Goal: Task Accomplishment & Management: Use online tool/utility

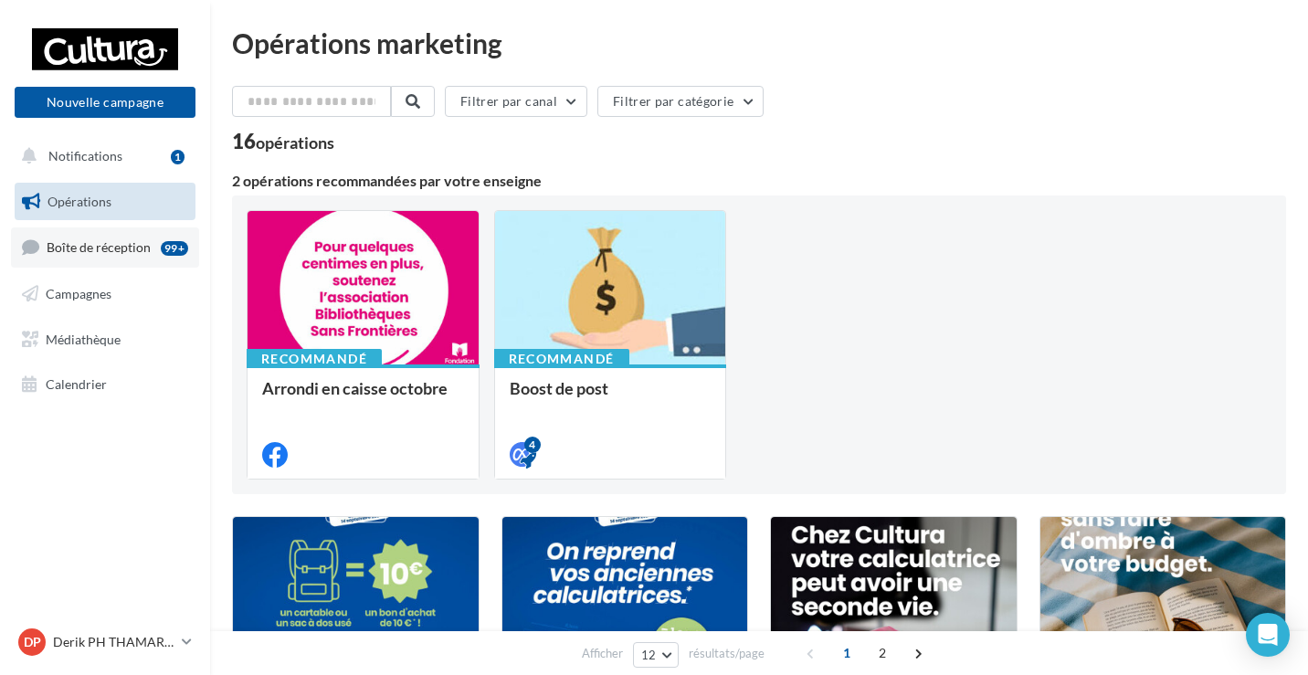
click at [150, 247] on link "Boîte de réception 99+" at bounding box center [105, 247] width 188 height 39
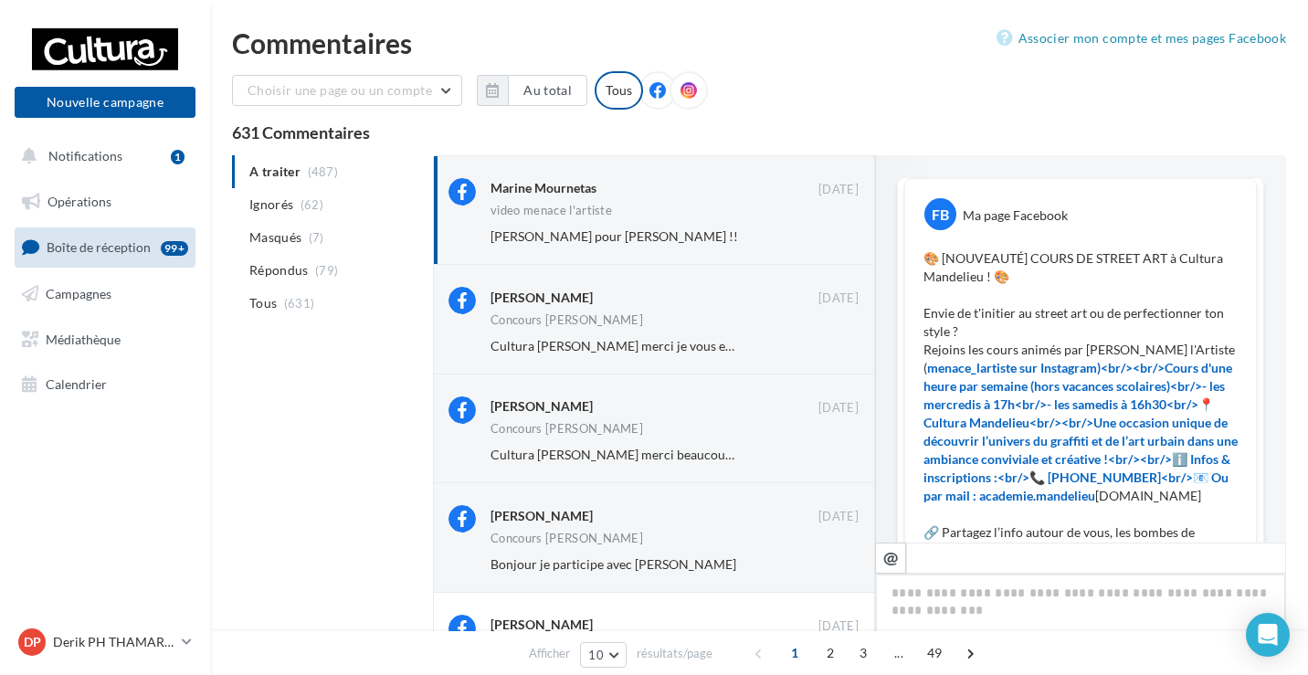
scroll to position [343, 0]
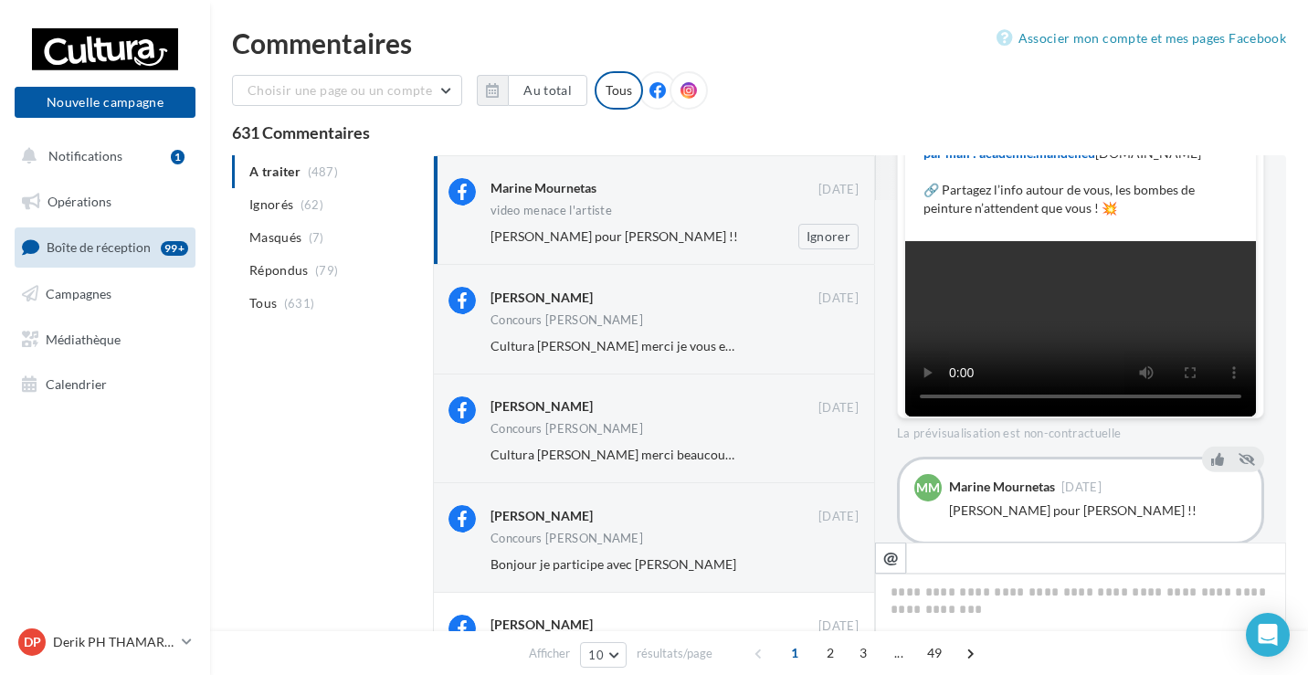
click at [706, 241] on div "Eloïse Garnerone pour Benjamin !!" at bounding box center [615, 237] width 249 height 18
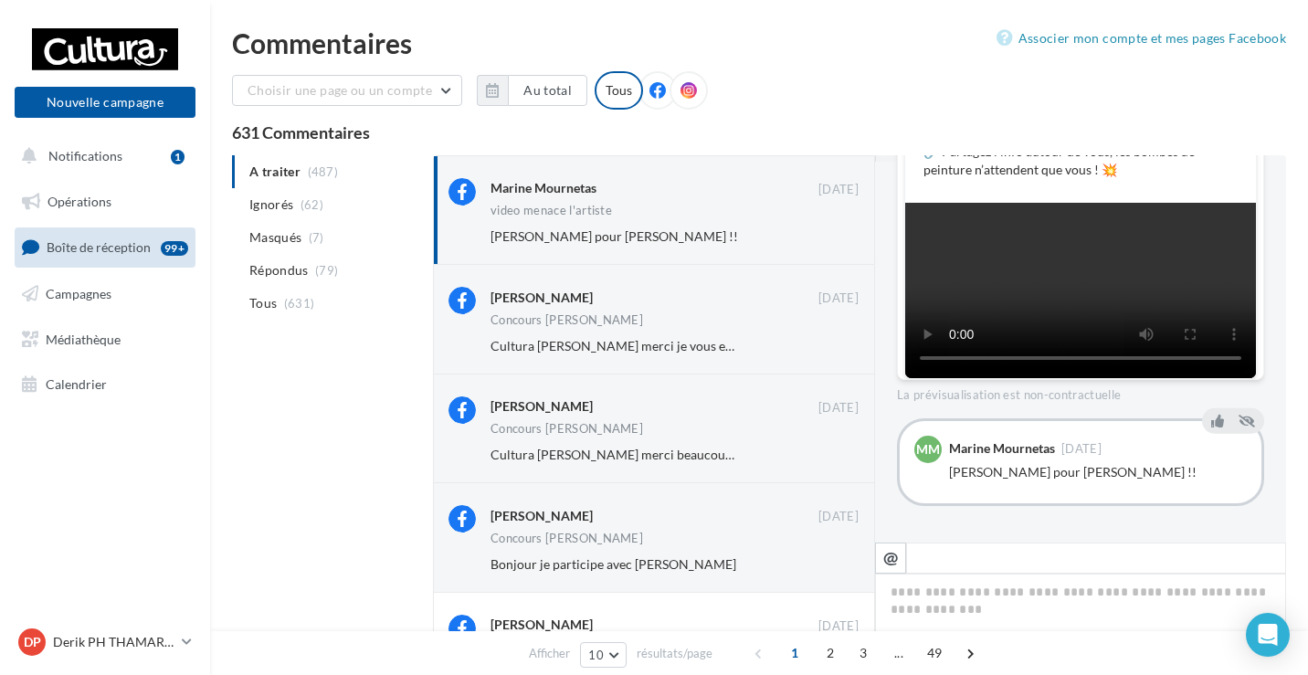
scroll to position [699, 0]
click at [1215, 426] on icon at bounding box center [1218, 421] width 13 height 13
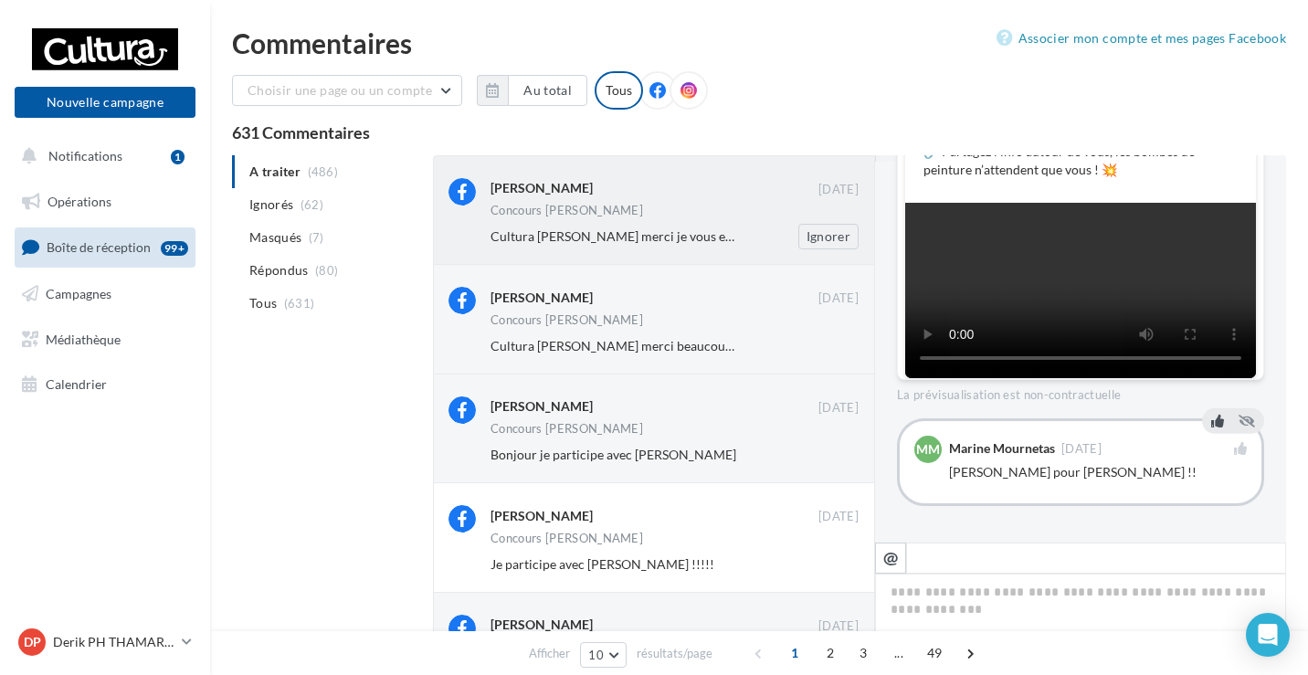
click at [677, 226] on div "Cultura Mandelieu merci je vous envoie un mo Ignorer" at bounding box center [682, 237] width 383 height 26
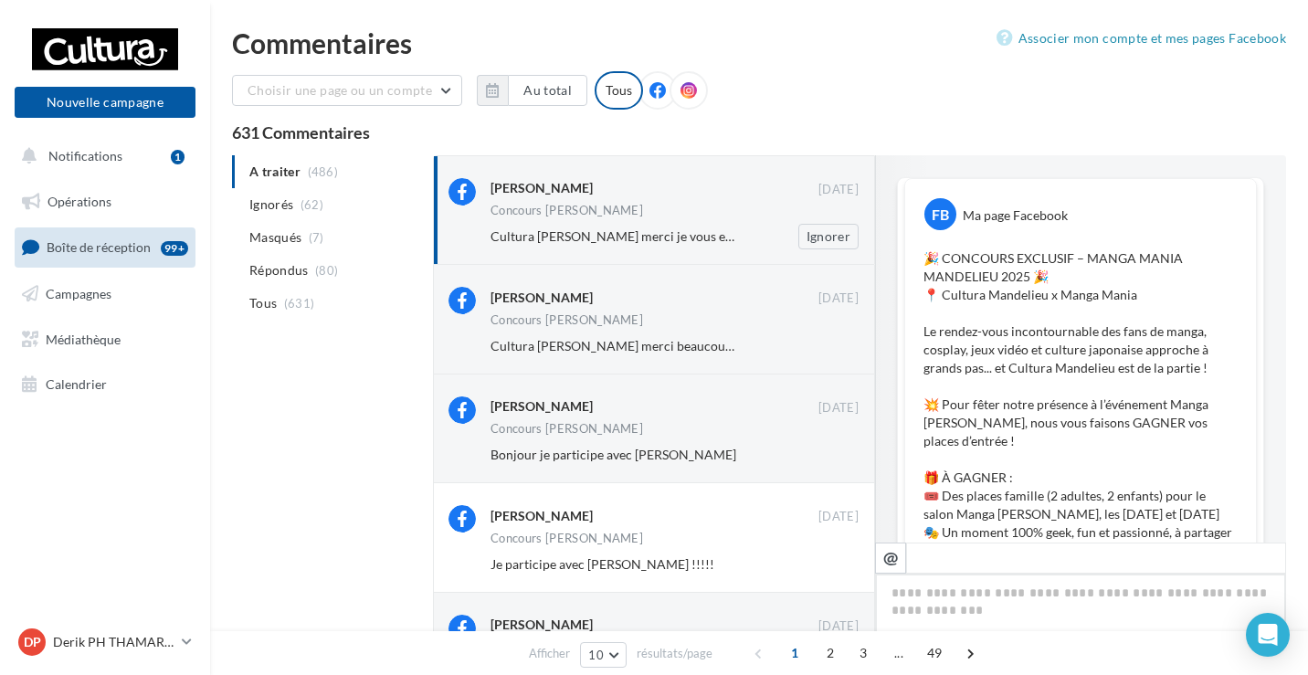
scroll to position [1176, 0]
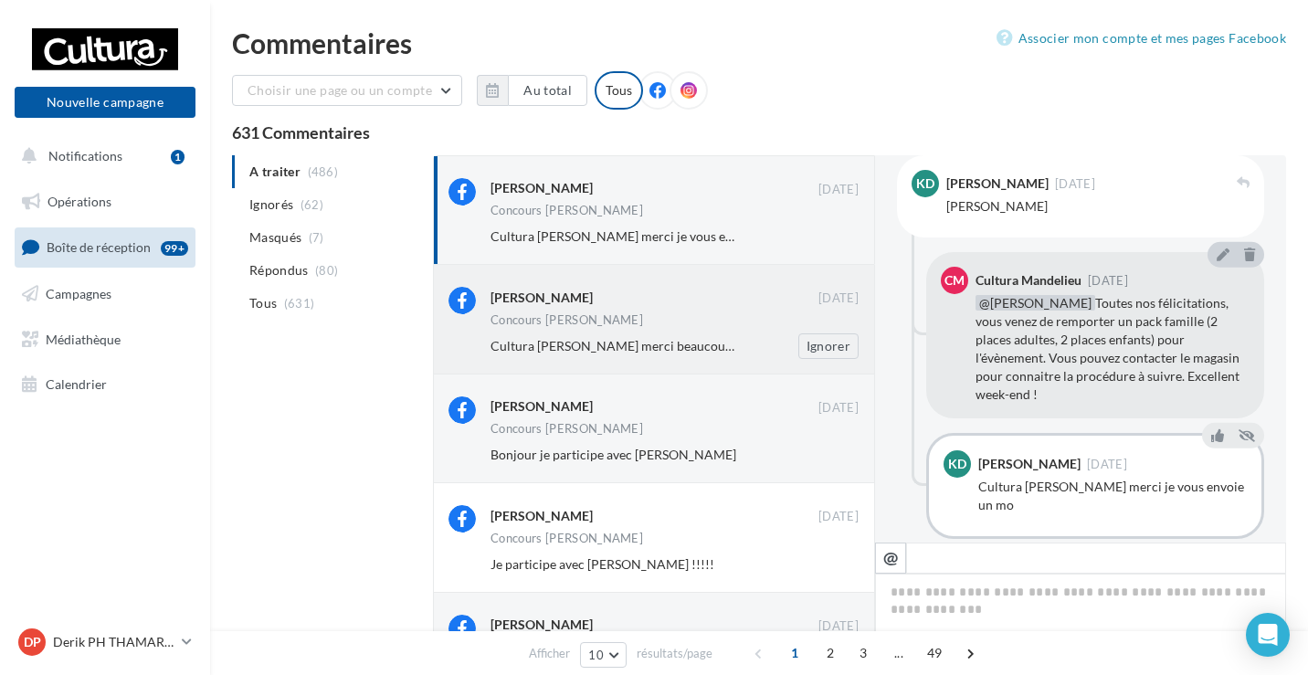
click at [690, 287] on div "Sandrine Fernandes 03 oct. Concours Manda Mania Cultura Mandelieu merci beaucou…" at bounding box center [654, 319] width 411 height 79
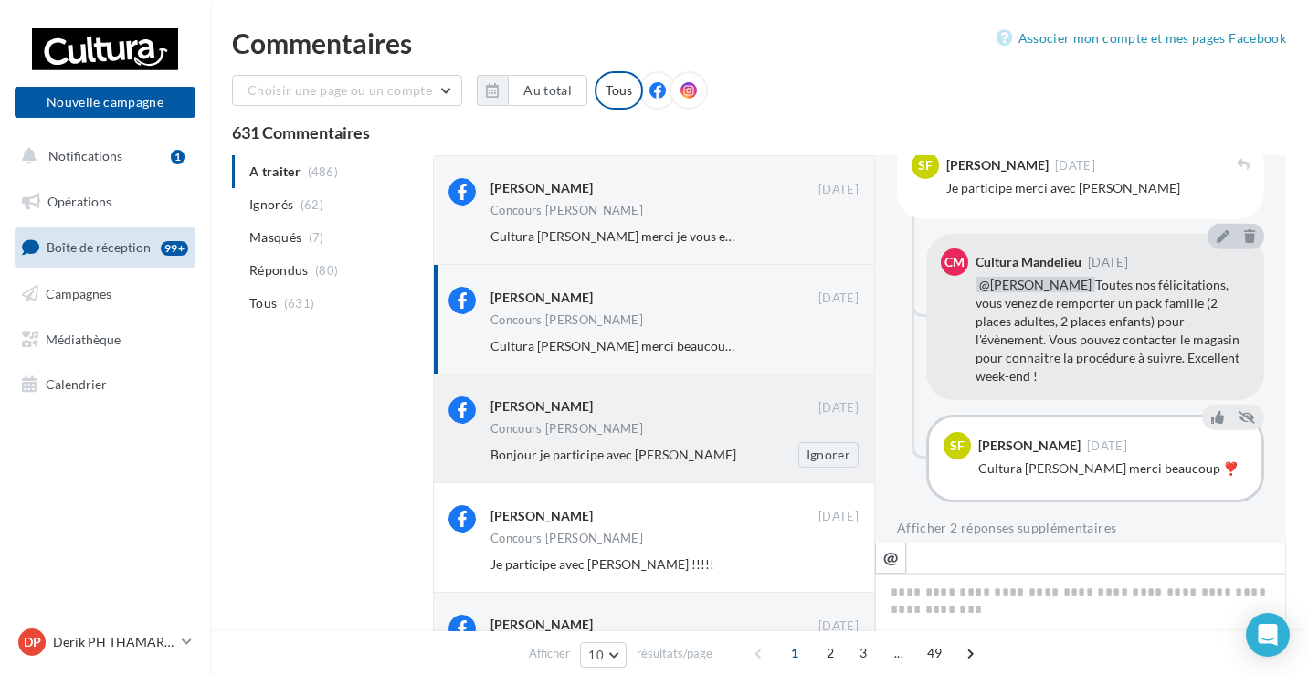
click at [688, 423] on div "Cyn Da 03 oct. Concours Manda Mania Bonjour je participe avec Khalil Bouaziz Me…" at bounding box center [675, 432] width 368 height 71
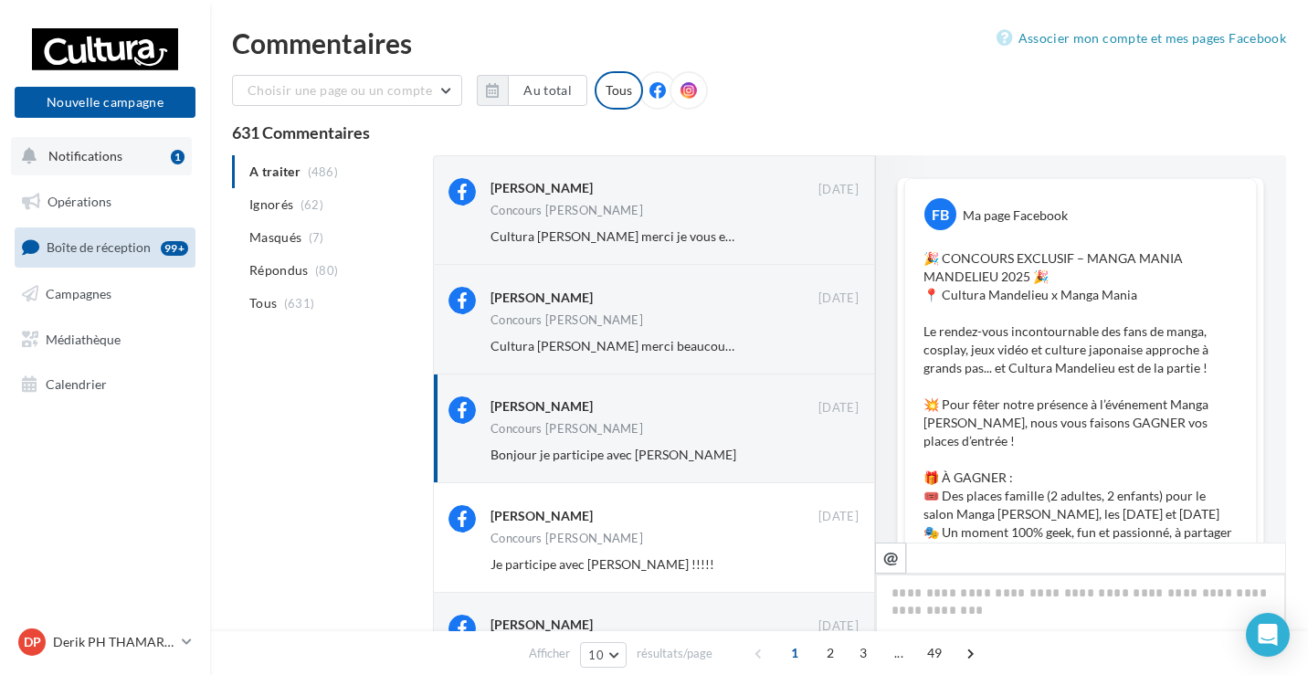
scroll to position [949, 0]
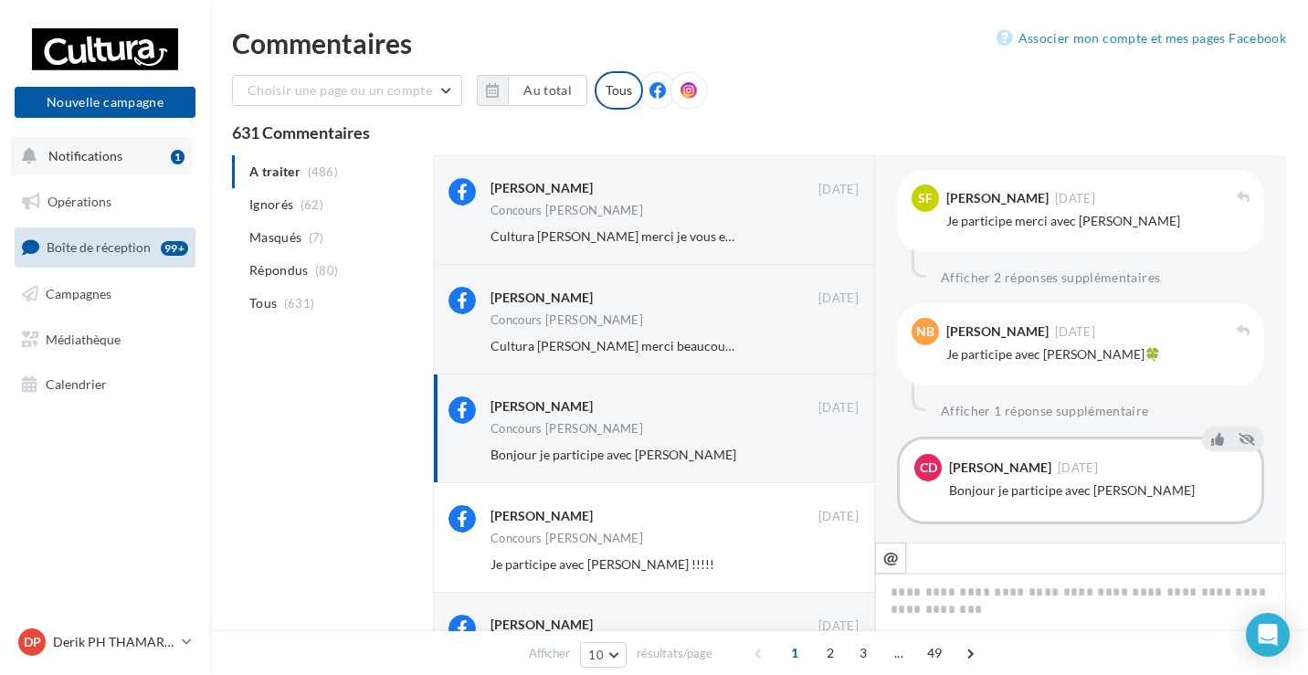
click at [140, 162] on button "Notifications 1" at bounding box center [101, 156] width 181 height 38
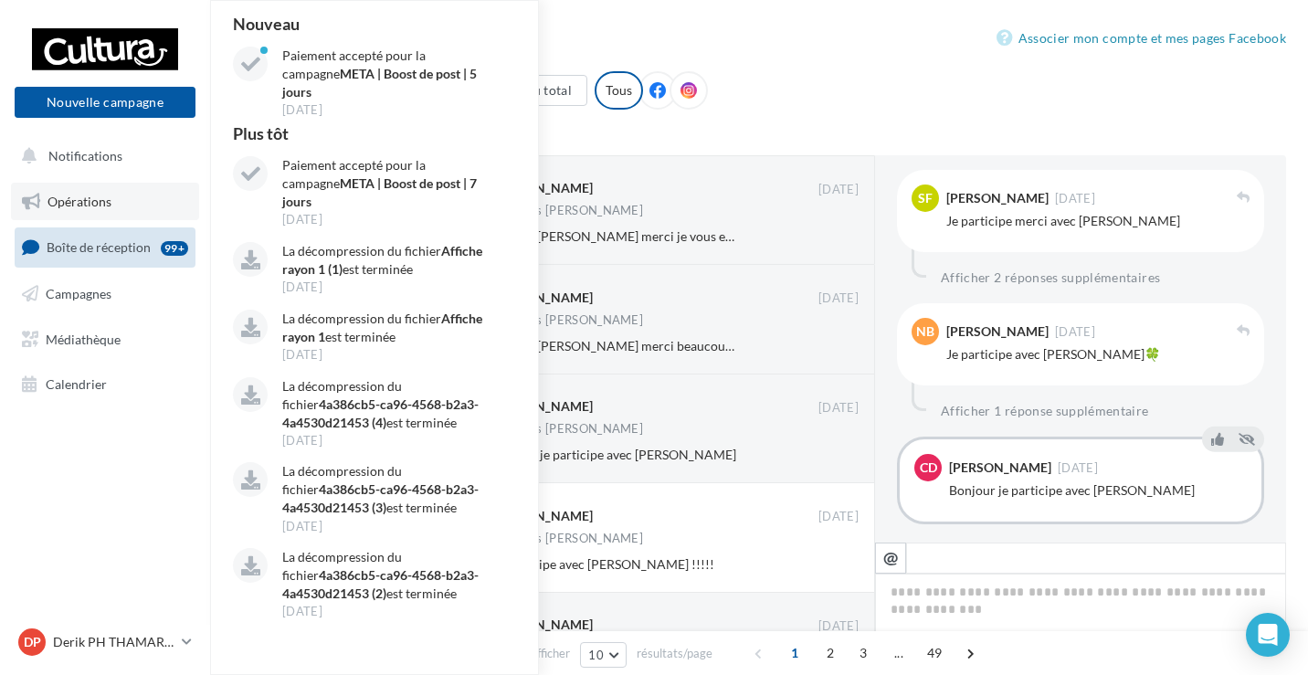
click at [111, 204] on span "Opérations" at bounding box center [80, 202] width 64 height 16
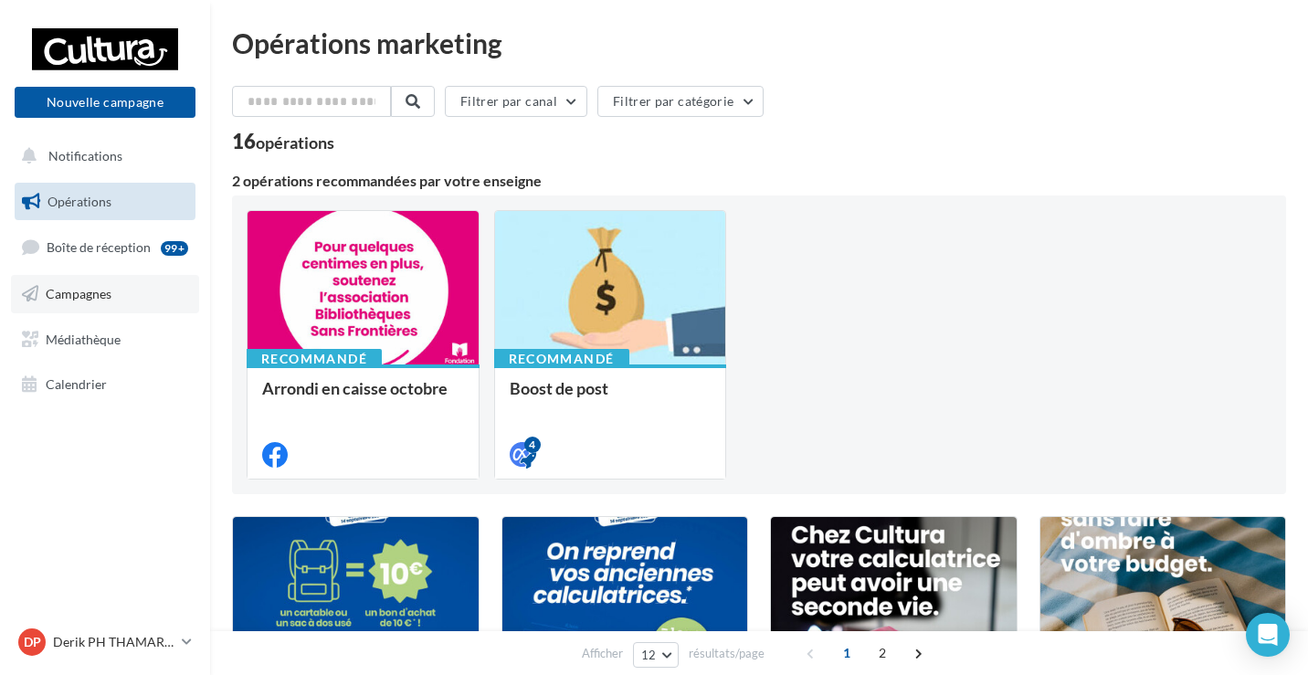
click at [101, 287] on span "Campagnes" at bounding box center [79, 294] width 66 height 16
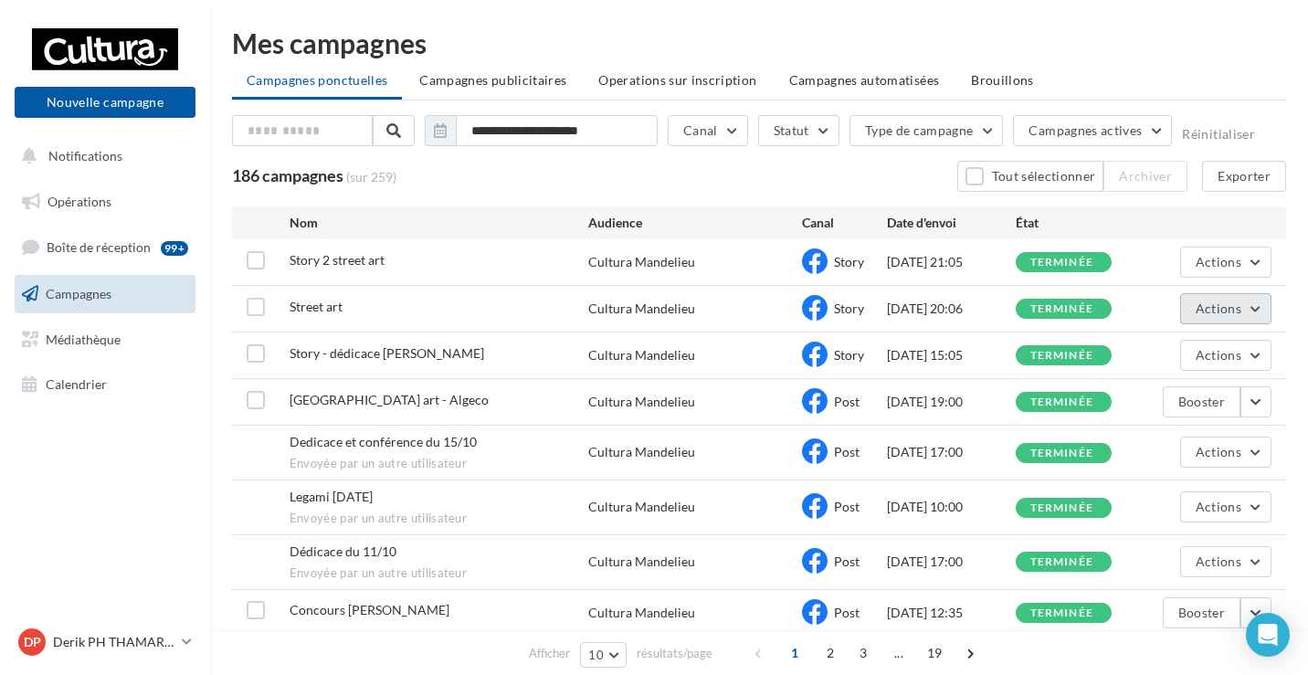
click at [1240, 313] on span "Actions" at bounding box center [1219, 309] width 46 height 16
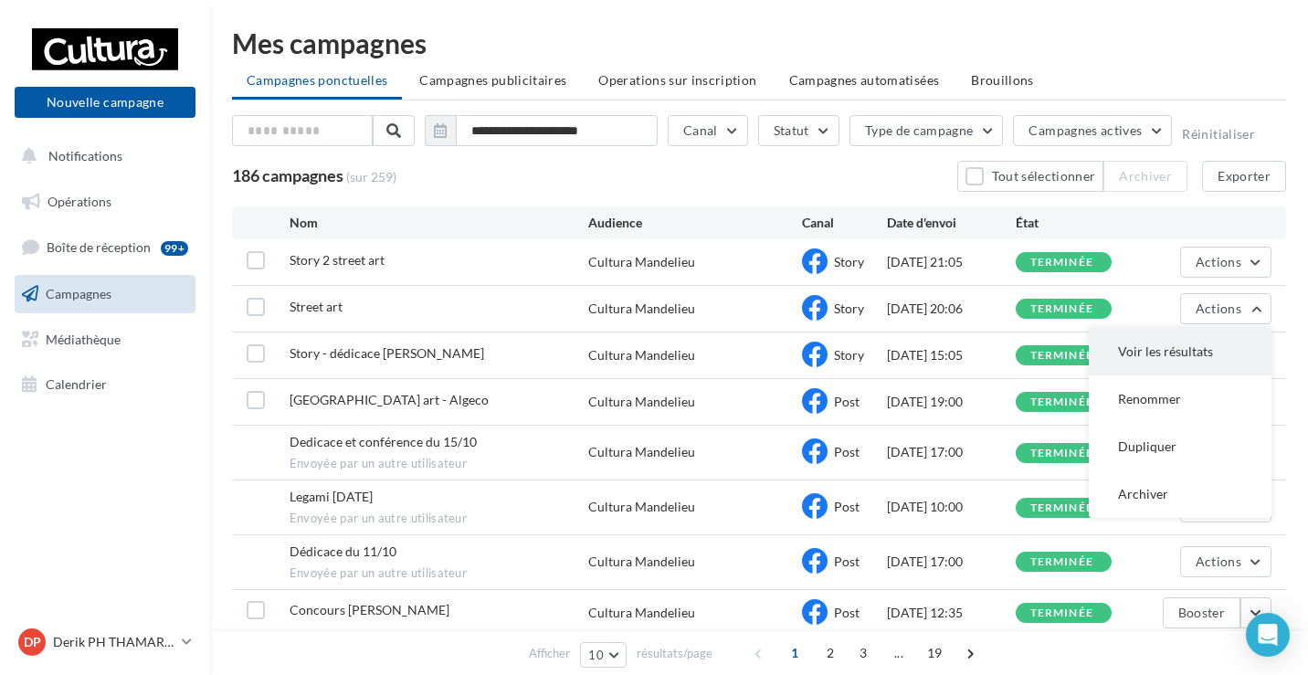
click at [1186, 346] on button "Voir les résultats" at bounding box center [1180, 352] width 183 height 48
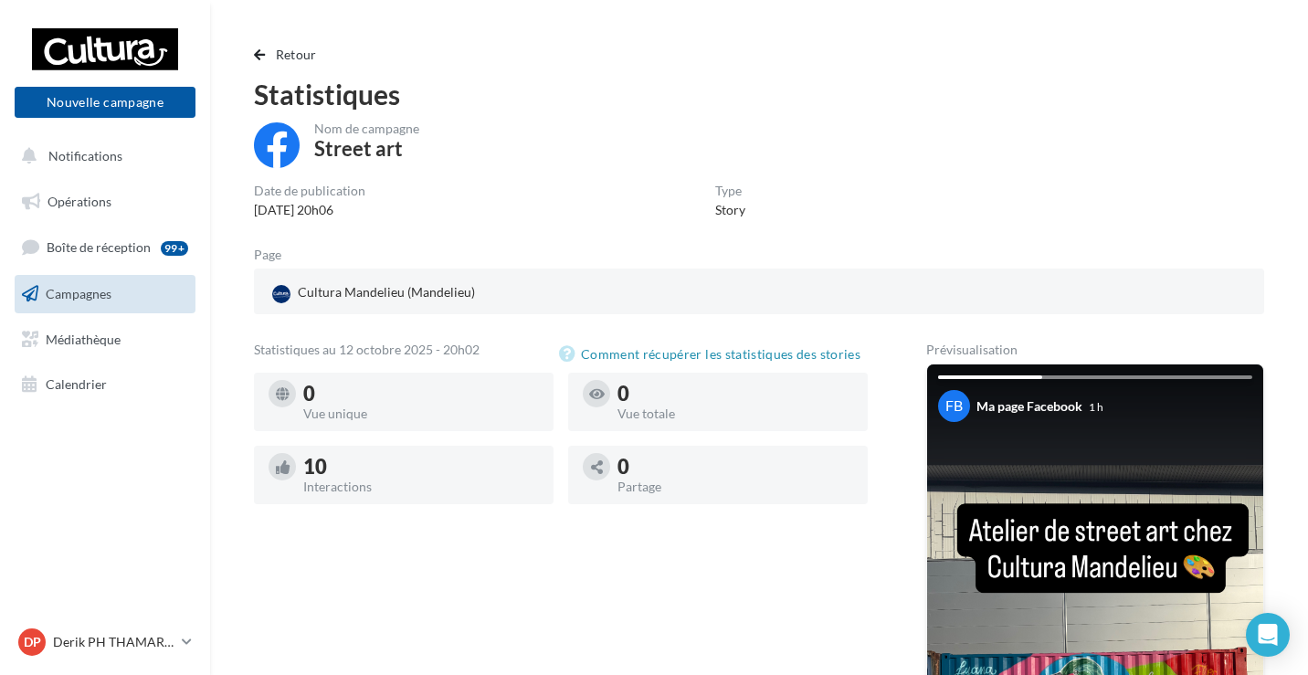
click at [248, 54] on div "Retour Statistiques Nom de campagne Street art Date de publication [DATE] 20h06…" at bounding box center [759, 515] width 1054 height 943
click at [253, 54] on div "Retour Statistiques Nom de campagne Street art Date de publication [DATE] 20h06…" at bounding box center [759, 515] width 1054 height 943
click at [271, 54] on button "Retour" at bounding box center [289, 55] width 70 height 22
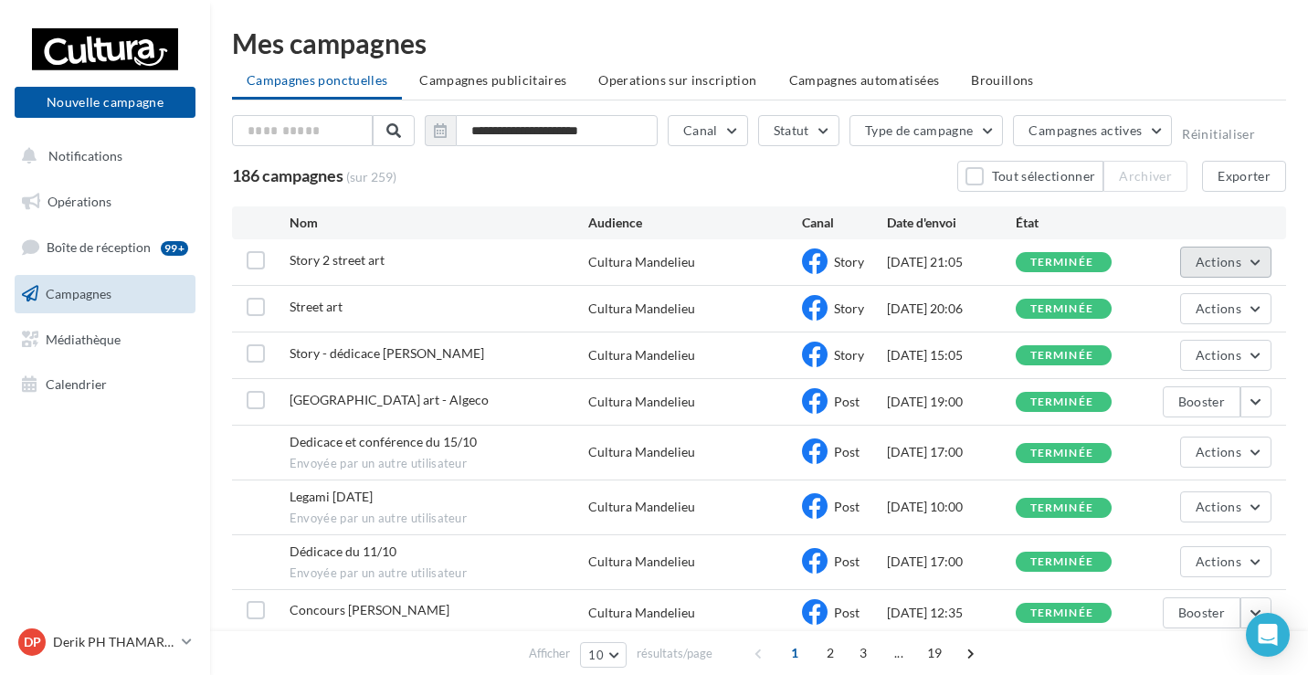
click at [1224, 265] on span "Actions" at bounding box center [1219, 262] width 46 height 16
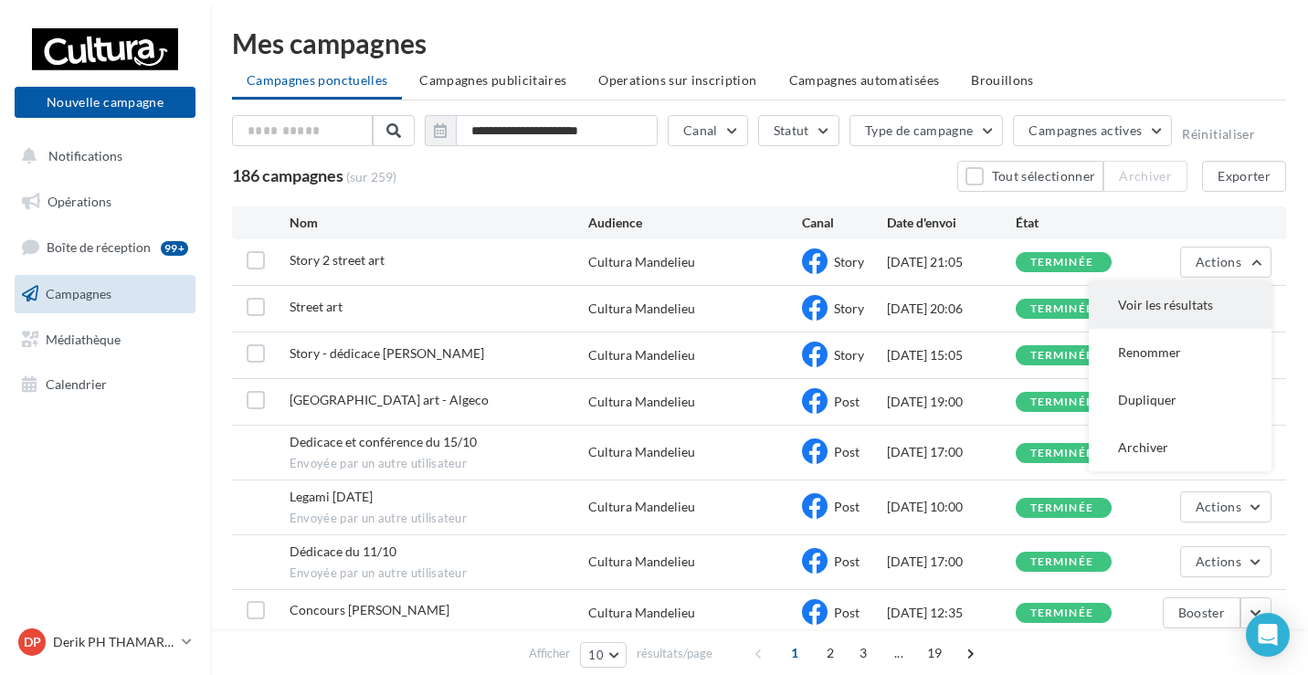
click at [1190, 303] on button "Voir les résultats" at bounding box center [1180, 305] width 183 height 48
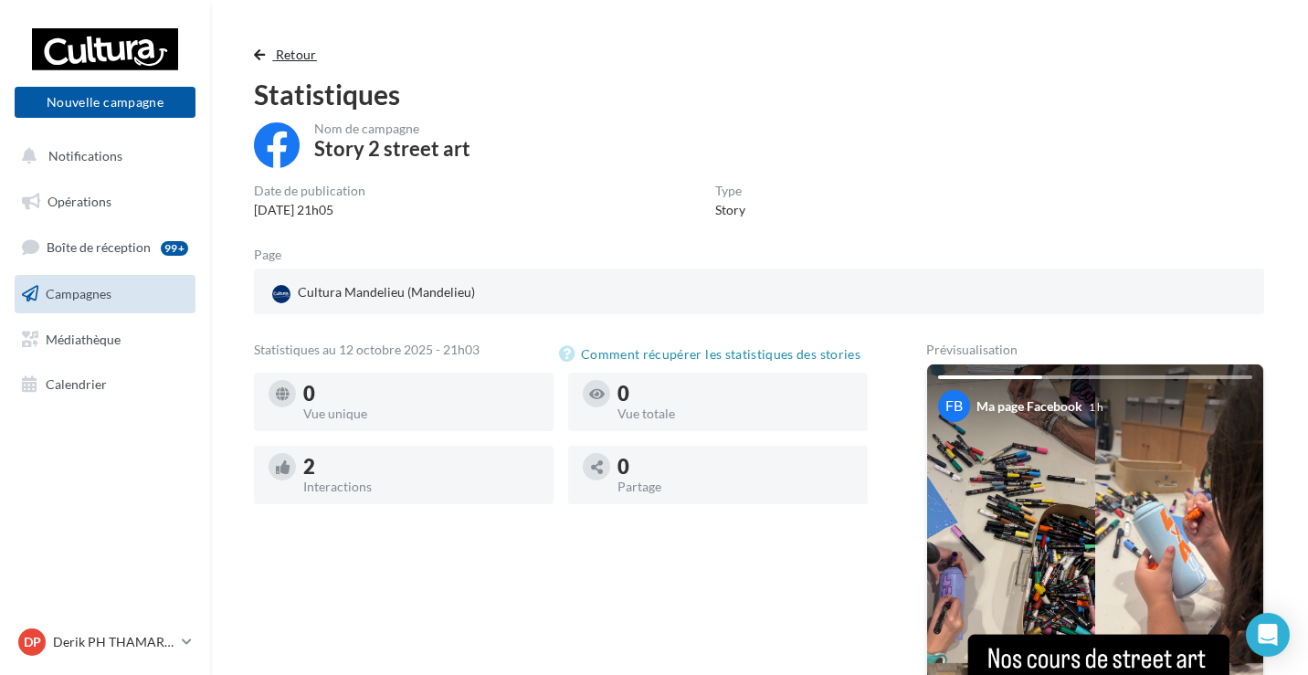
click at [306, 51] on span "Retour" at bounding box center [296, 55] width 41 height 16
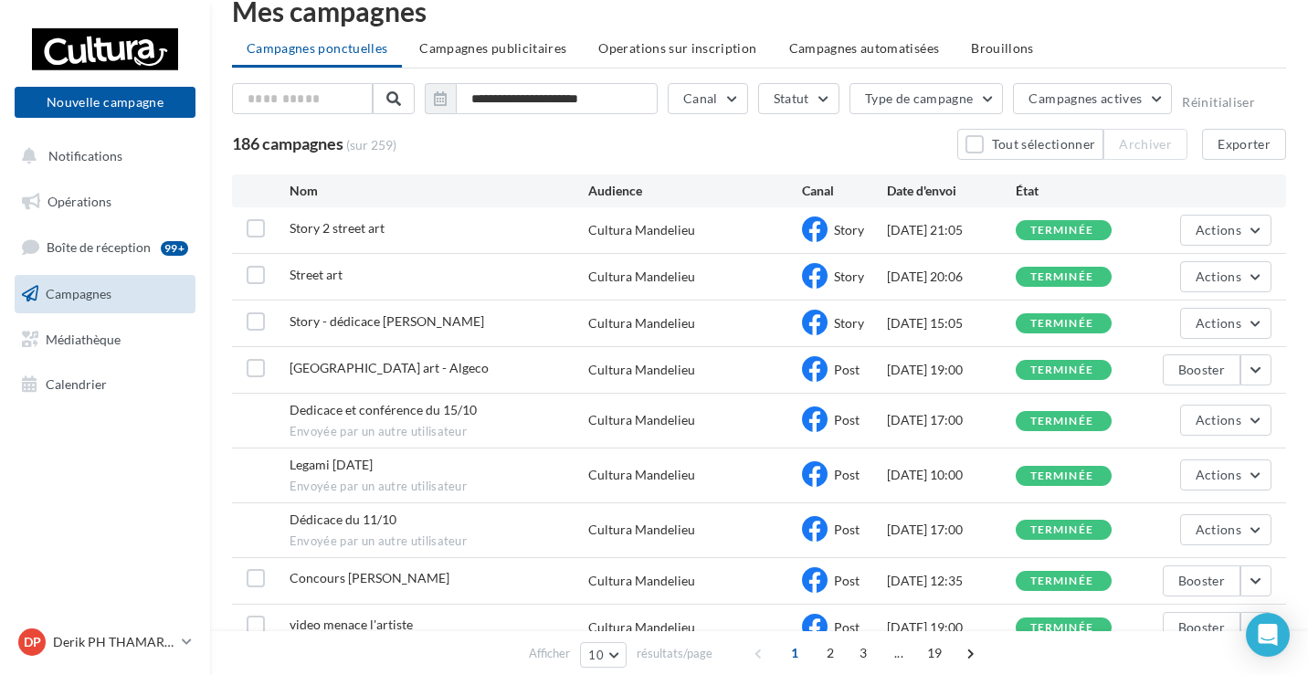
scroll to position [43, 0]
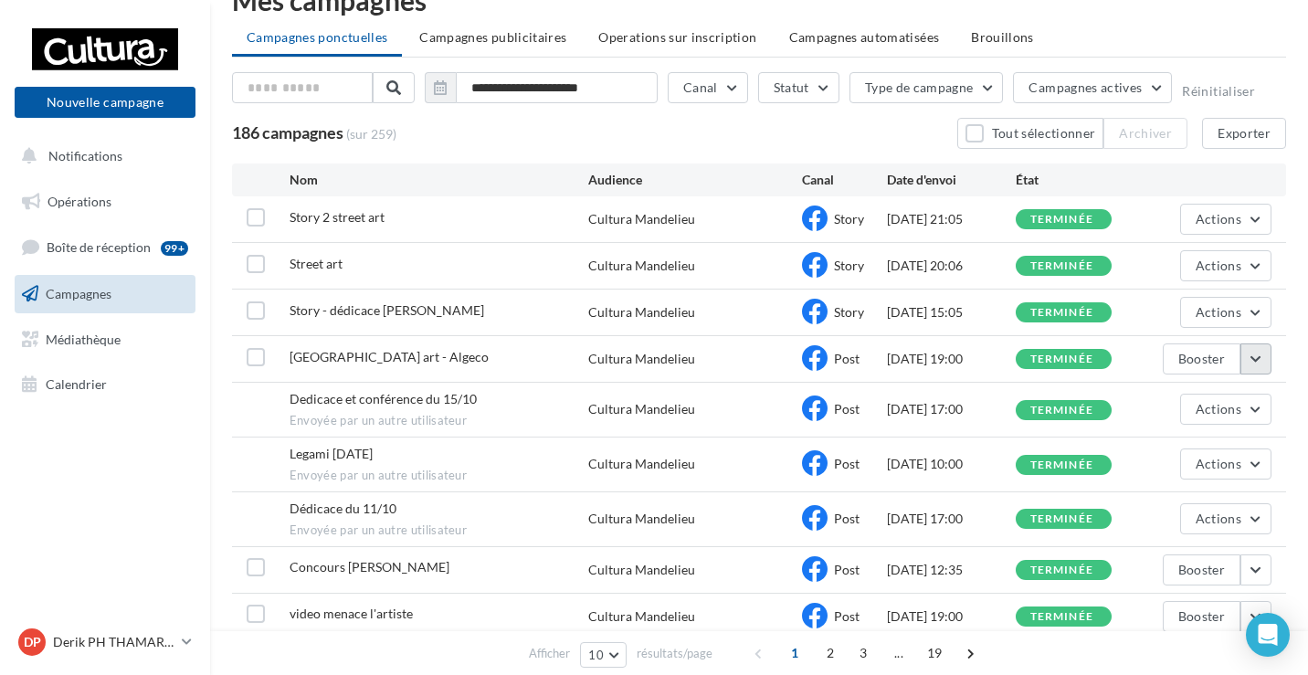
click at [1256, 361] on button "button" at bounding box center [1256, 359] width 31 height 31
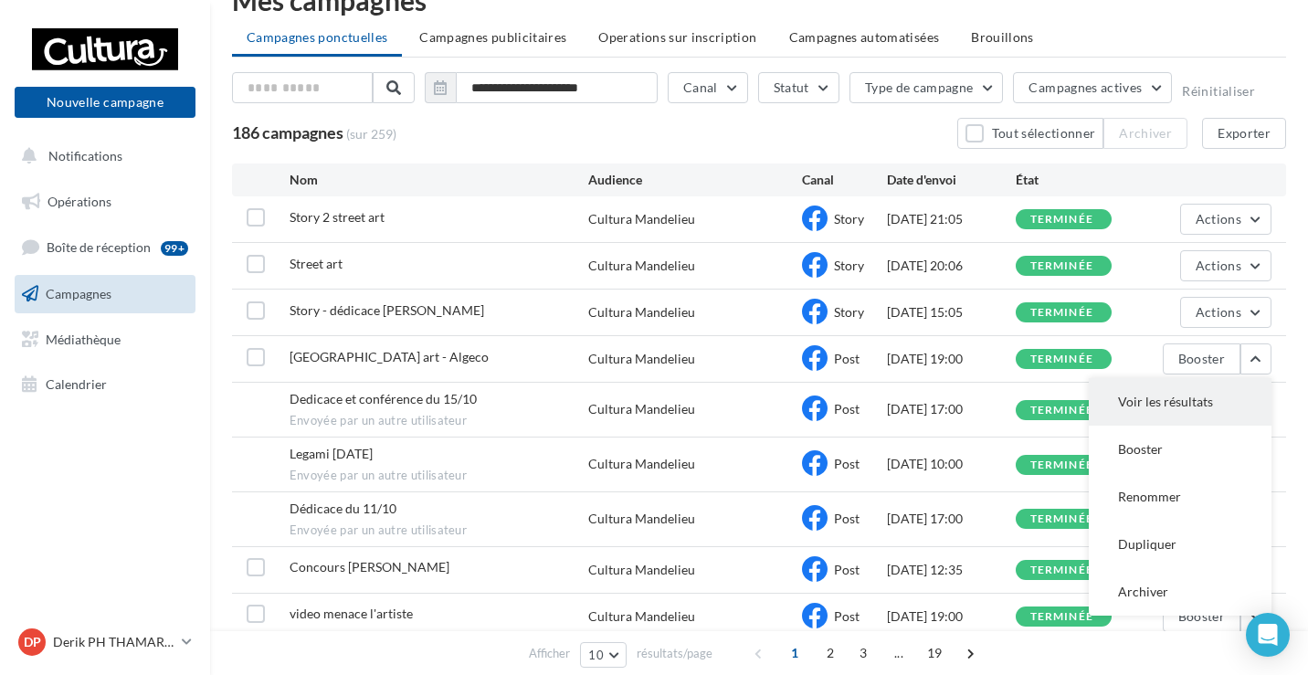
click at [1201, 418] on button "Voir les résultats" at bounding box center [1180, 402] width 183 height 48
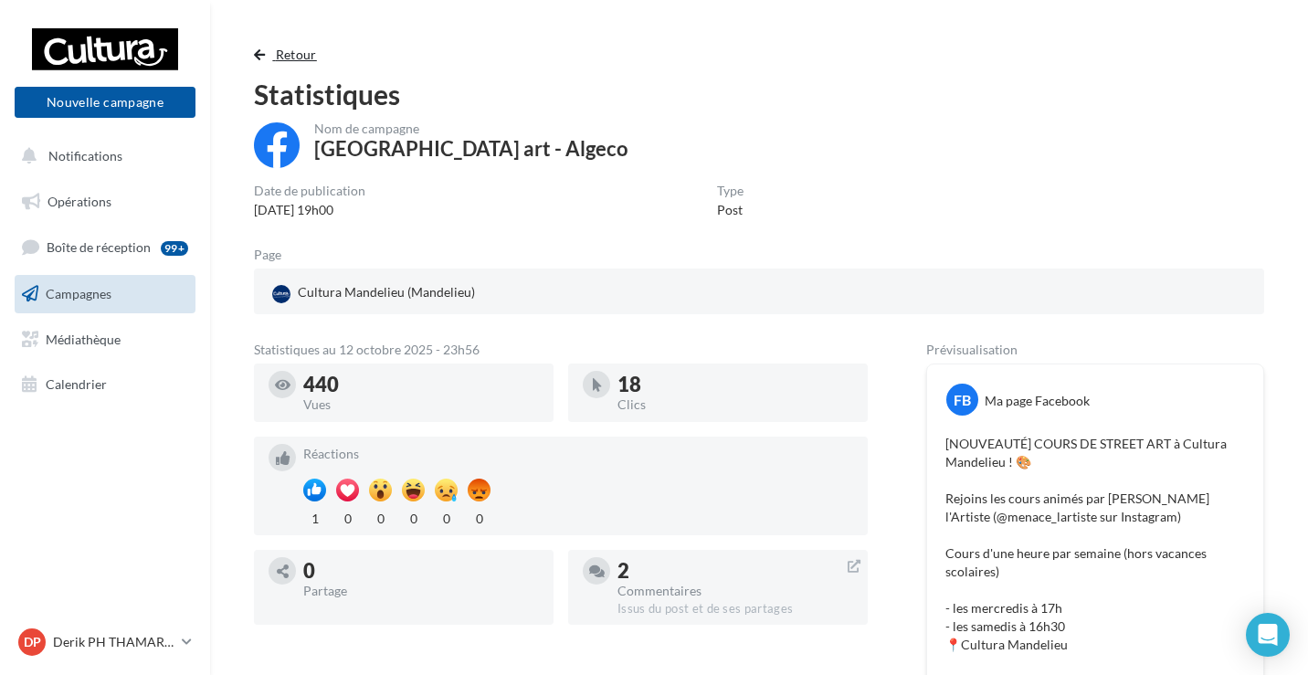
click at [291, 52] on span "Retour" at bounding box center [296, 55] width 41 height 16
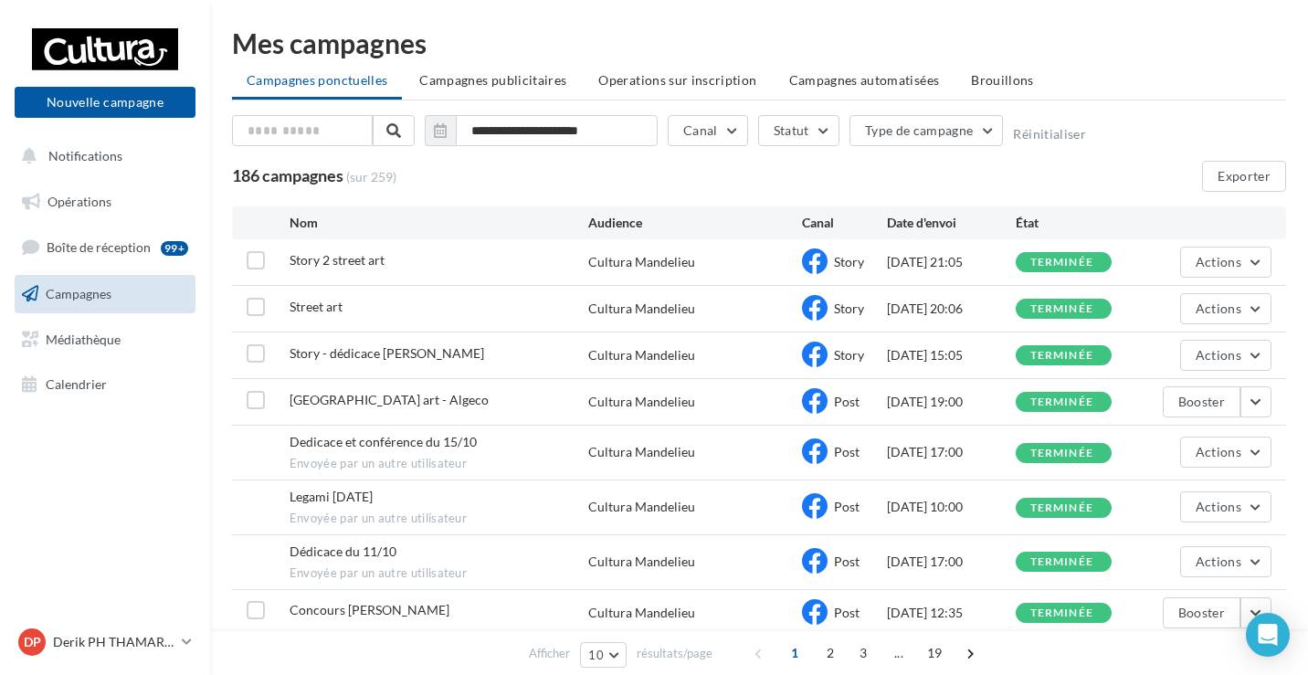
scroll to position [43, 0]
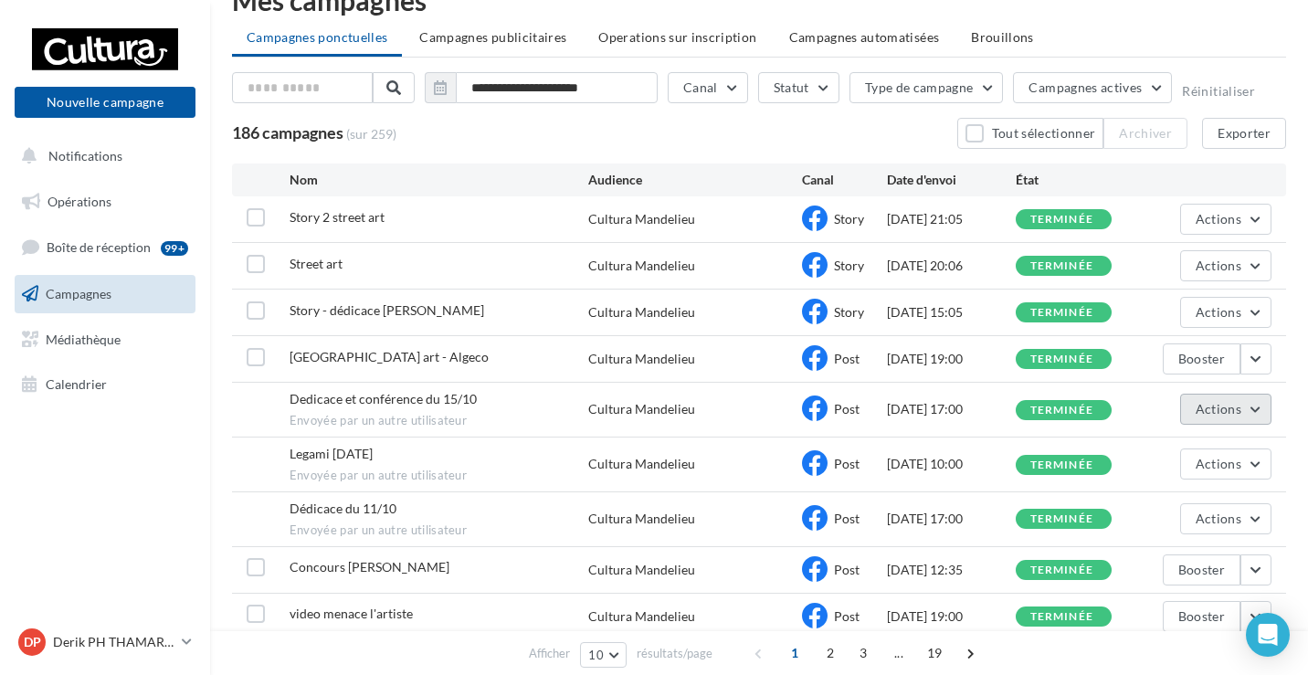
click at [1241, 408] on span "Actions" at bounding box center [1219, 409] width 46 height 16
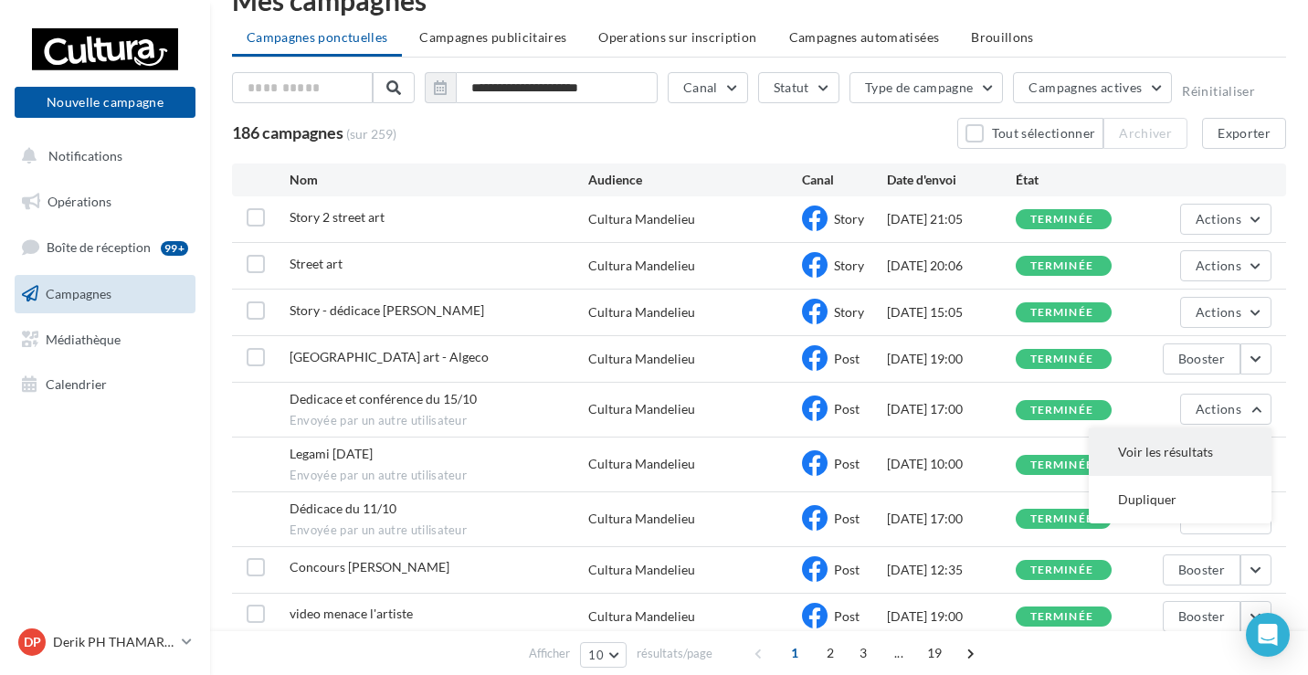
click at [1179, 457] on button "Voir les résultats" at bounding box center [1180, 453] width 183 height 48
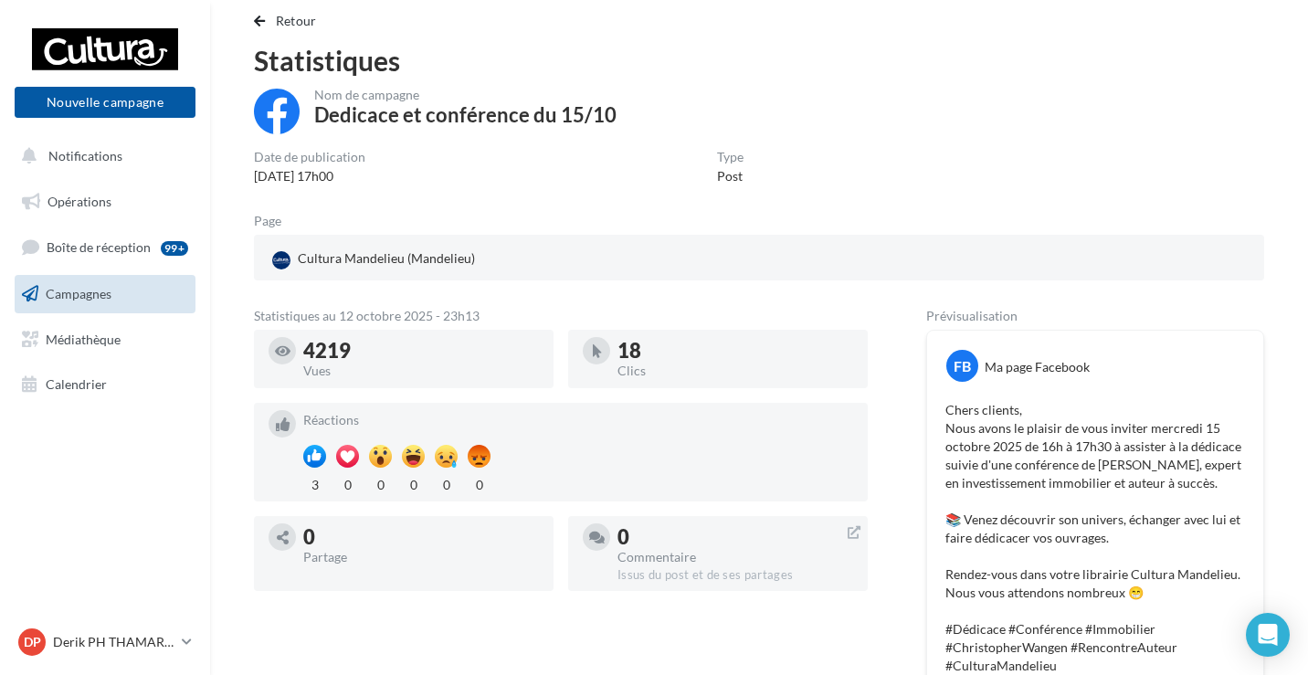
scroll to position [37, 0]
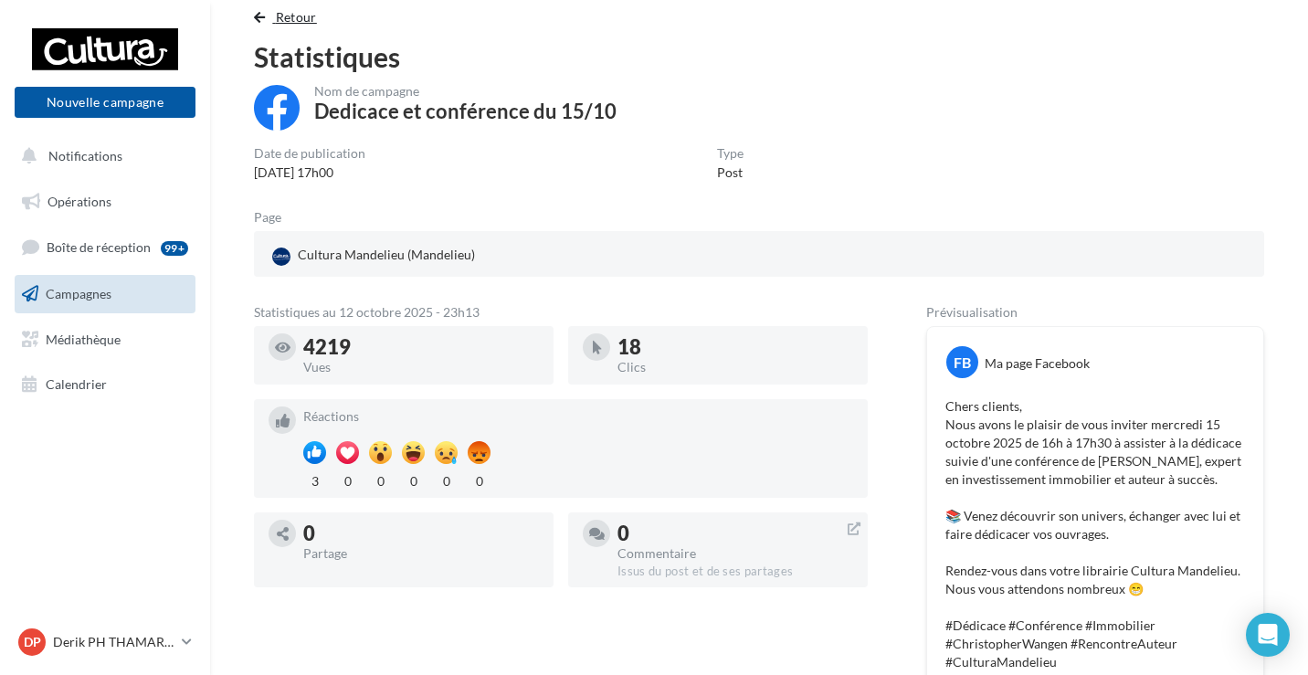
click at [309, 19] on span "Retour" at bounding box center [296, 17] width 41 height 16
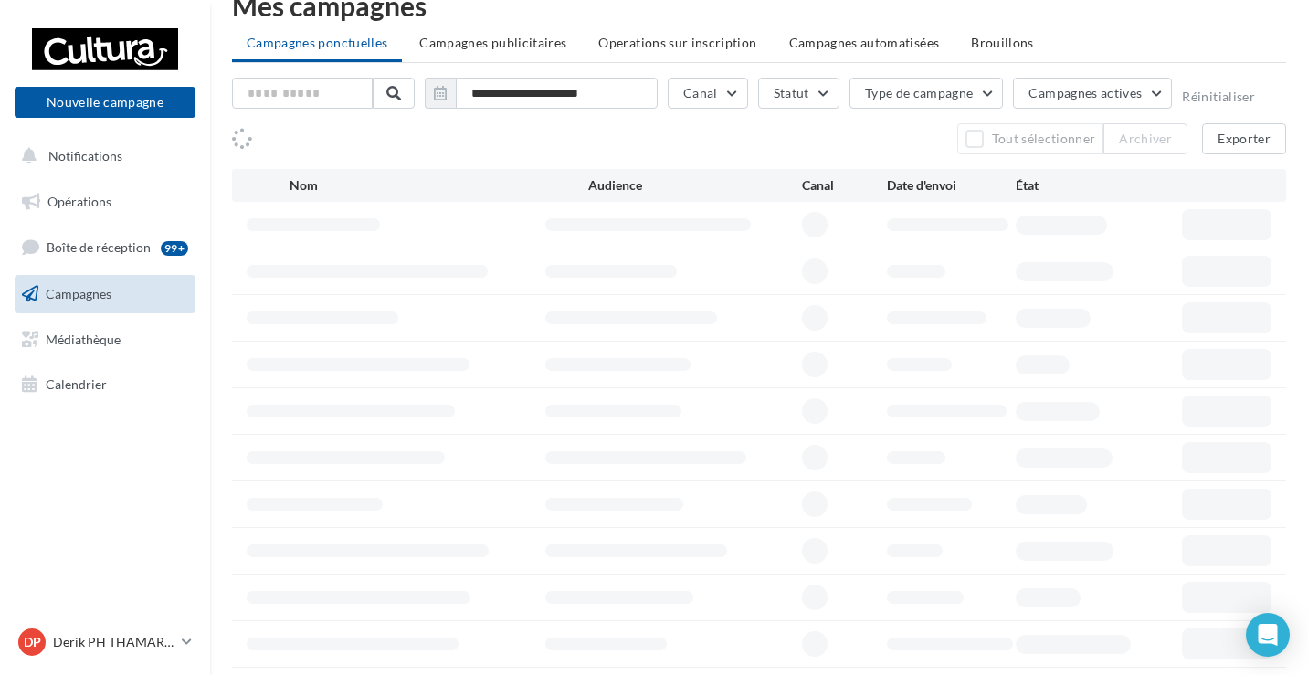
scroll to position [43, 0]
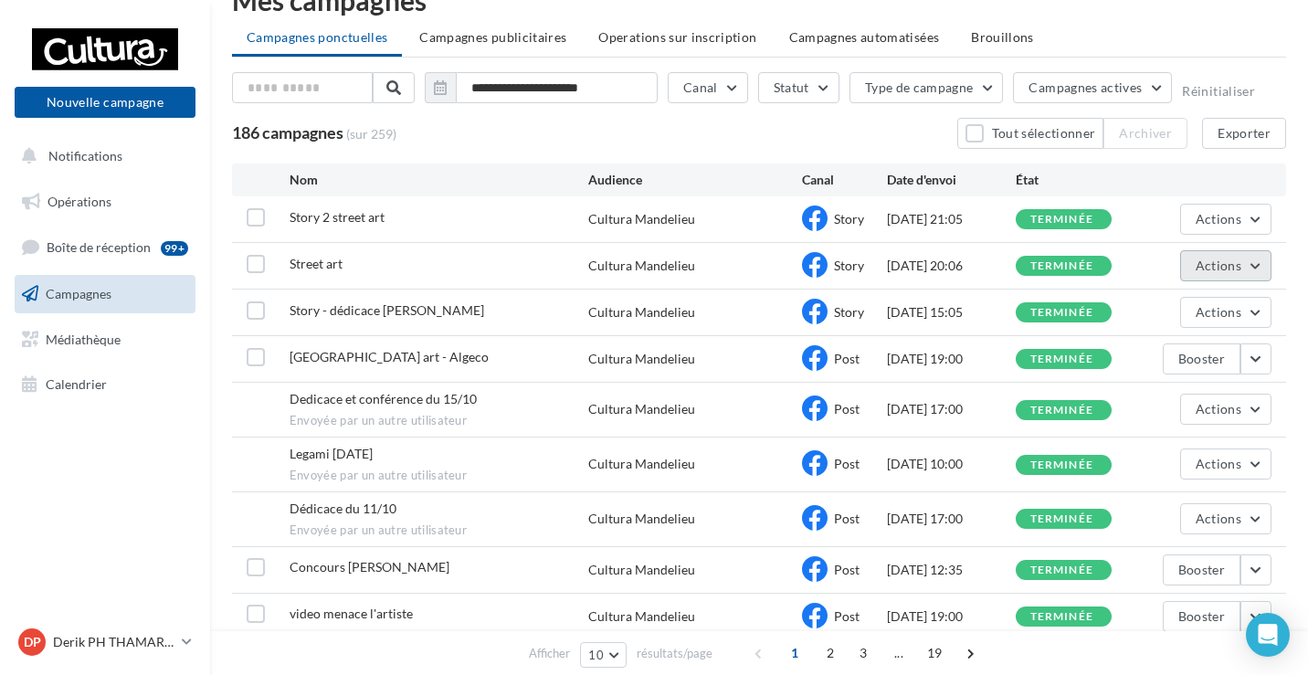
click at [1257, 259] on button "Actions" at bounding box center [1225, 265] width 91 height 31
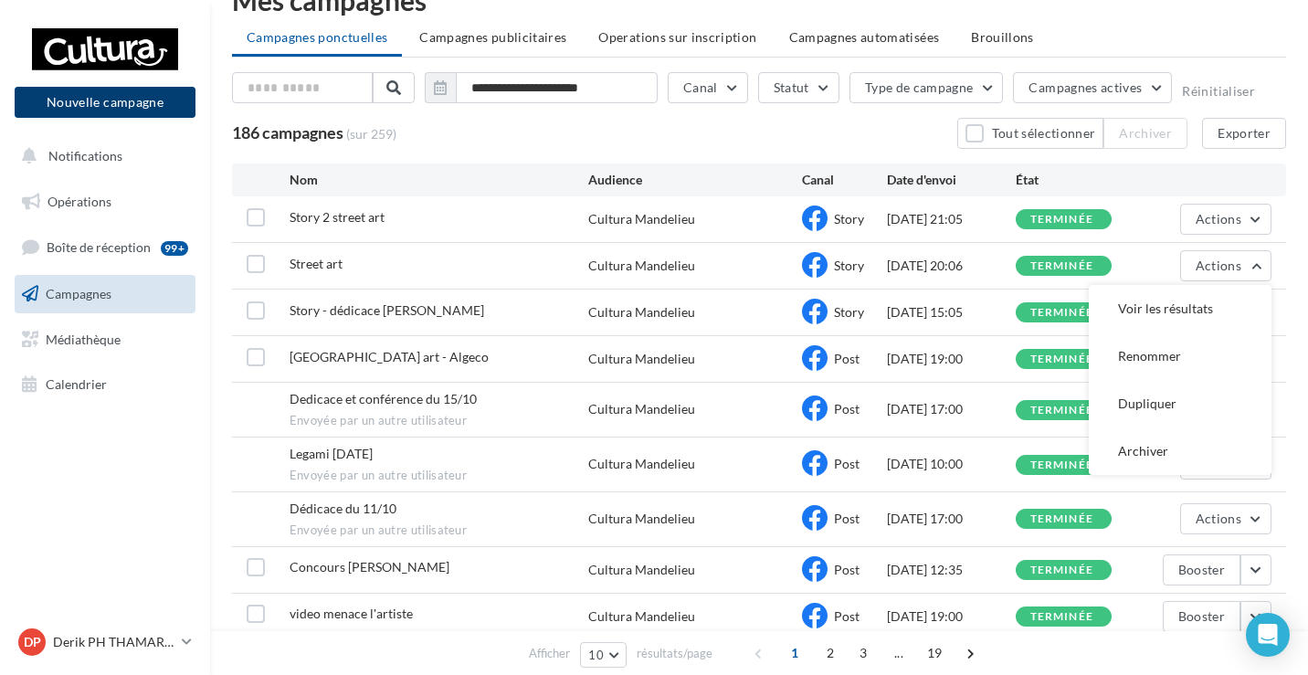
click at [167, 110] on button "Nouvelle campagne" at bounding box center [105, 102] width 181 height 31
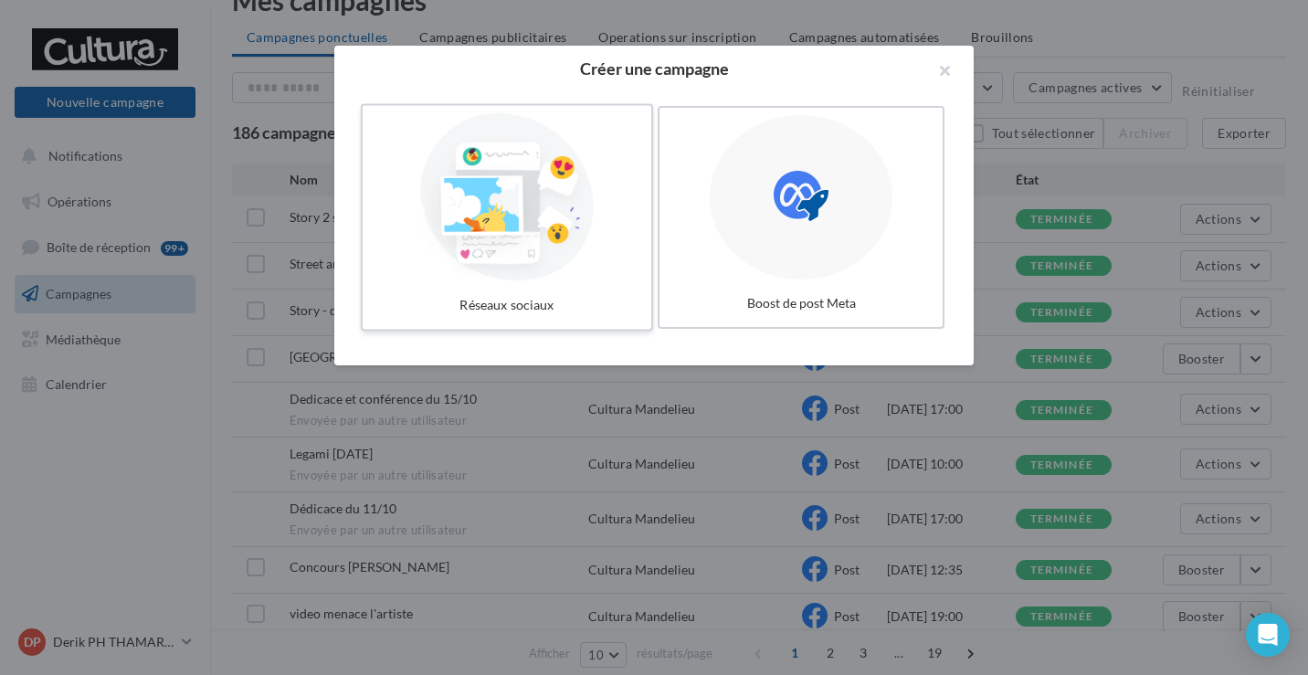
click at [521, 202] on div at bounding box center [507, 197] width 274 height 168
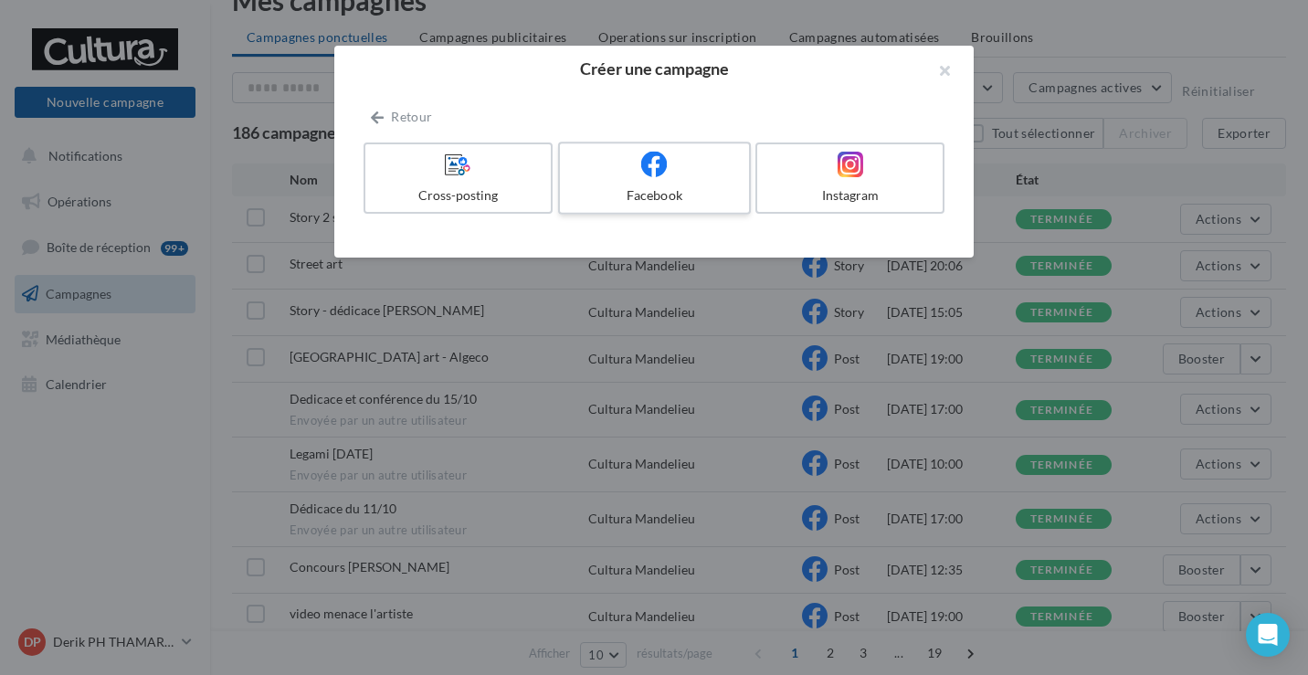
click at [619, 186] on div "Facebook" at bounding box center [654, 195] width 174 height 18
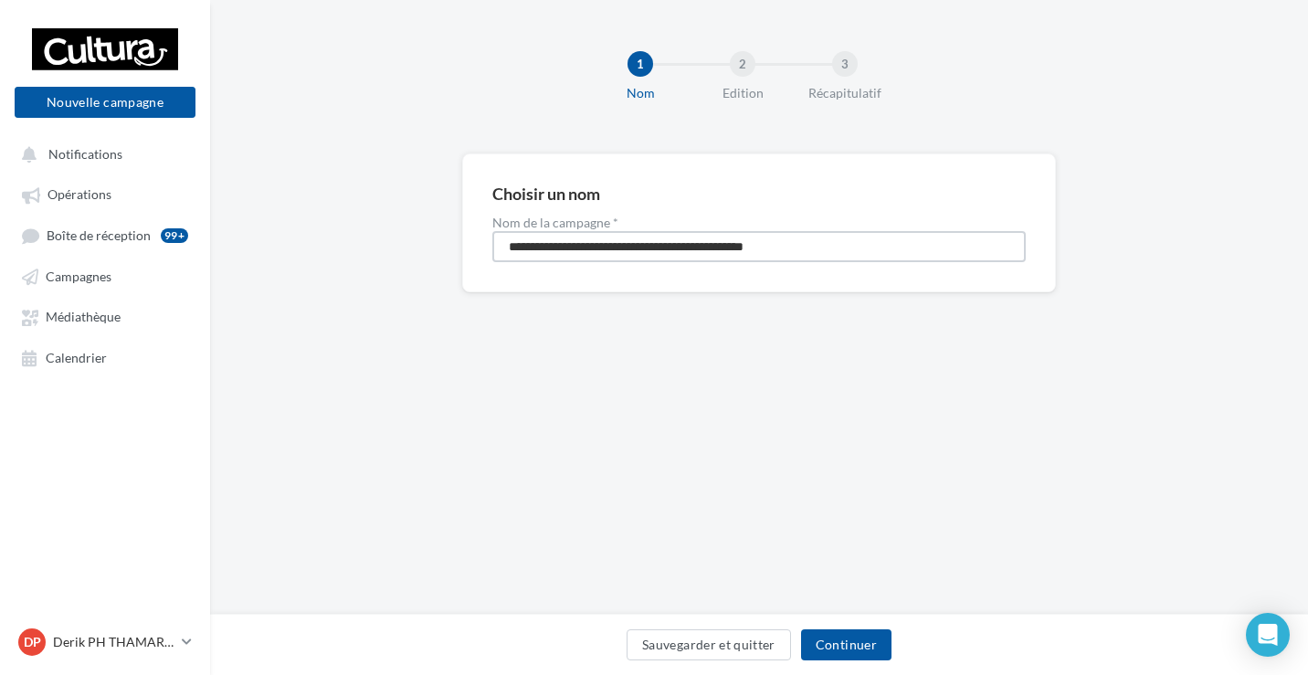
click at [604, 244] on input "**********" at bounding box center [759, 246] width 534 height 31
type input "**********"
click at [833, 653] on button "Continuer" at bounding box center [846, 645] width 90 height 31
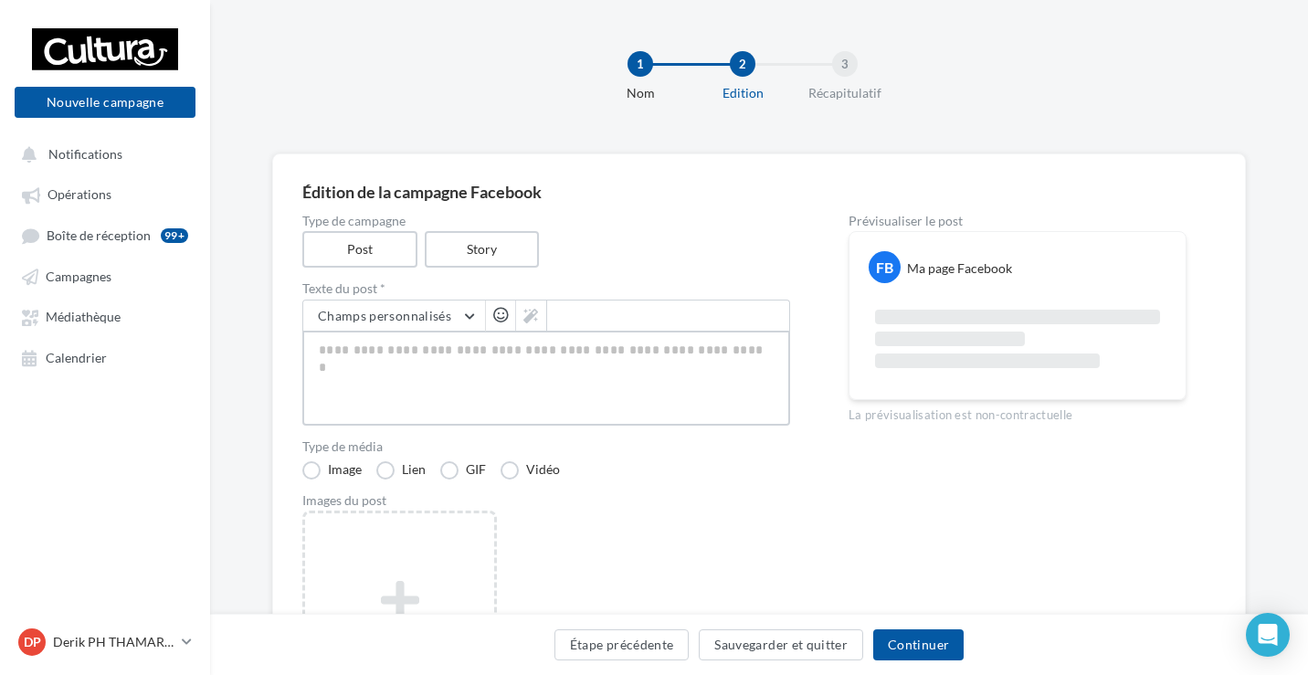
click at [552, 344] on textarea at bounding box center [546, 378] width 488 height 95
paste textarea "**********"
type textarea "**********"
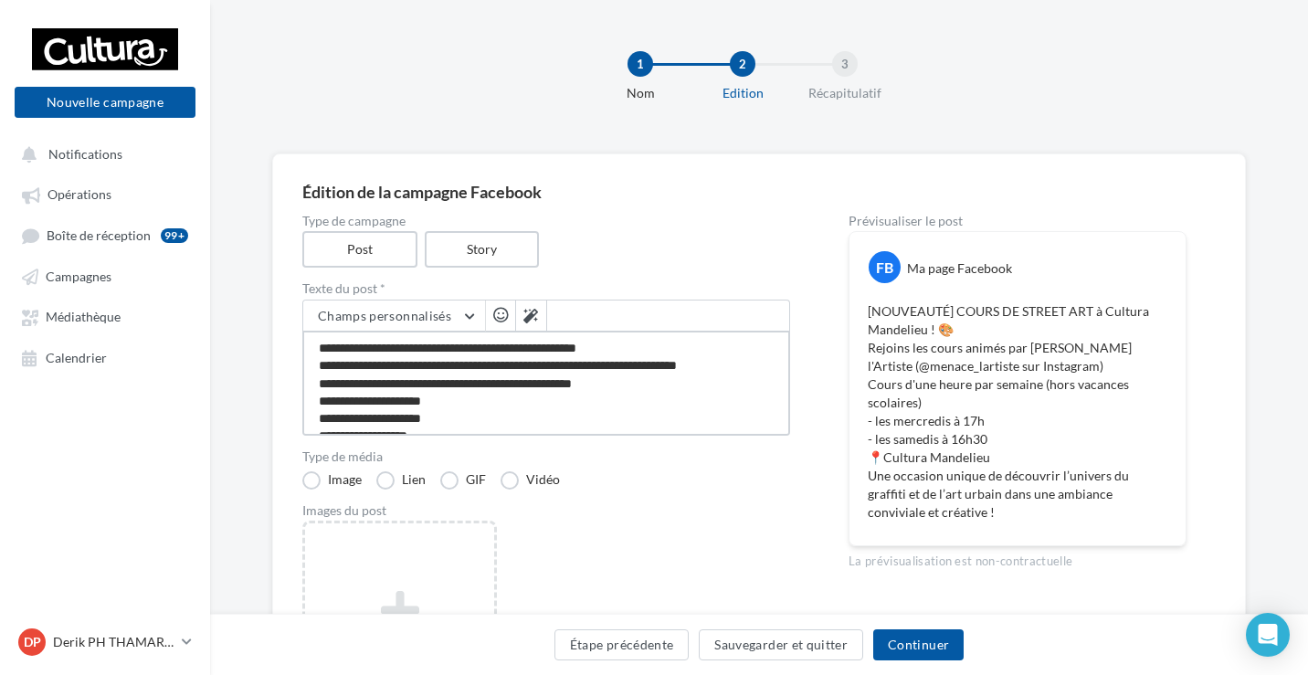
click at [690, 356] on textarea "**********" at bounding box center [546, 383] width 488 height 105
type textarea "**********"
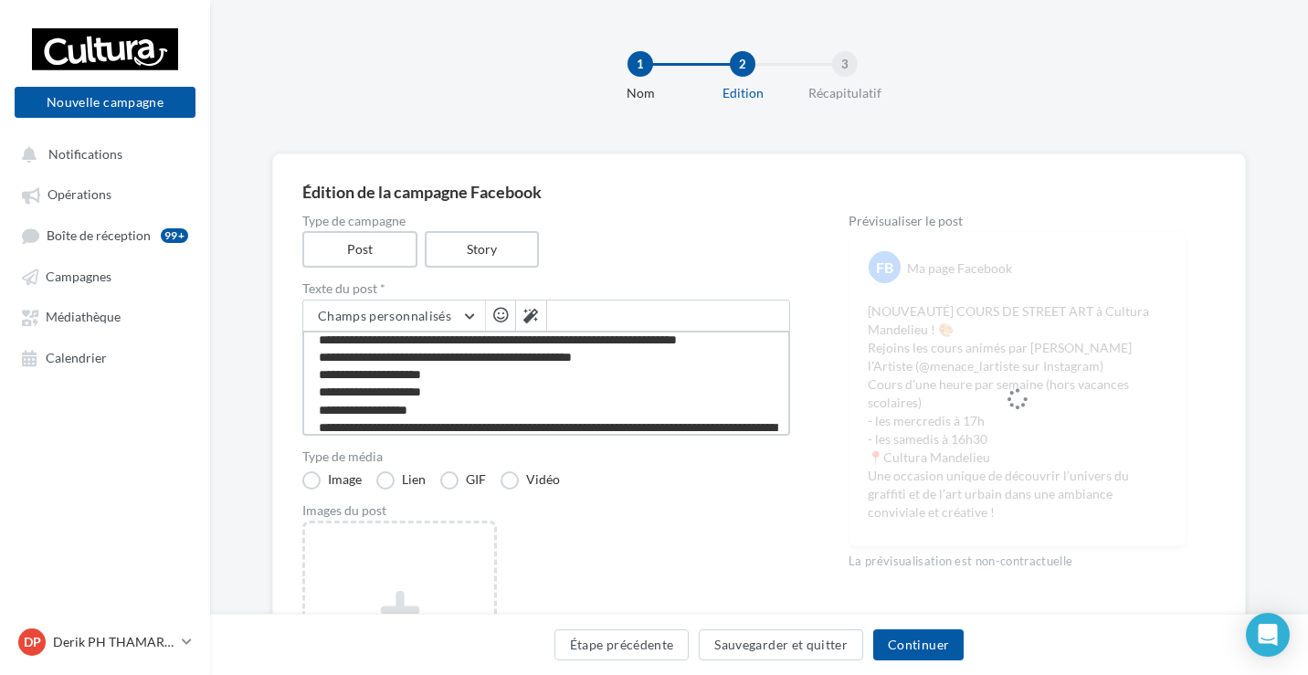
scroll to position [48, 0]
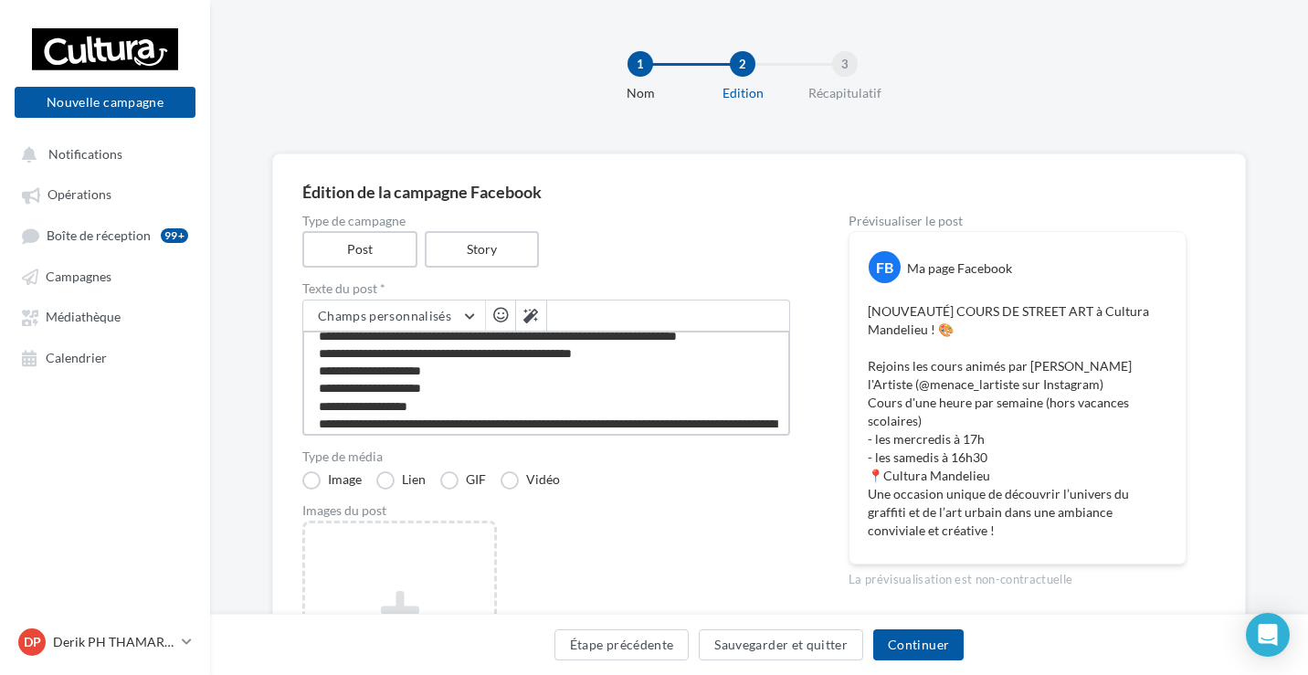
click at [762, 341] on textarea "**********" at bounding box center [546, 383] width 488 height 105
type textarea "**********"
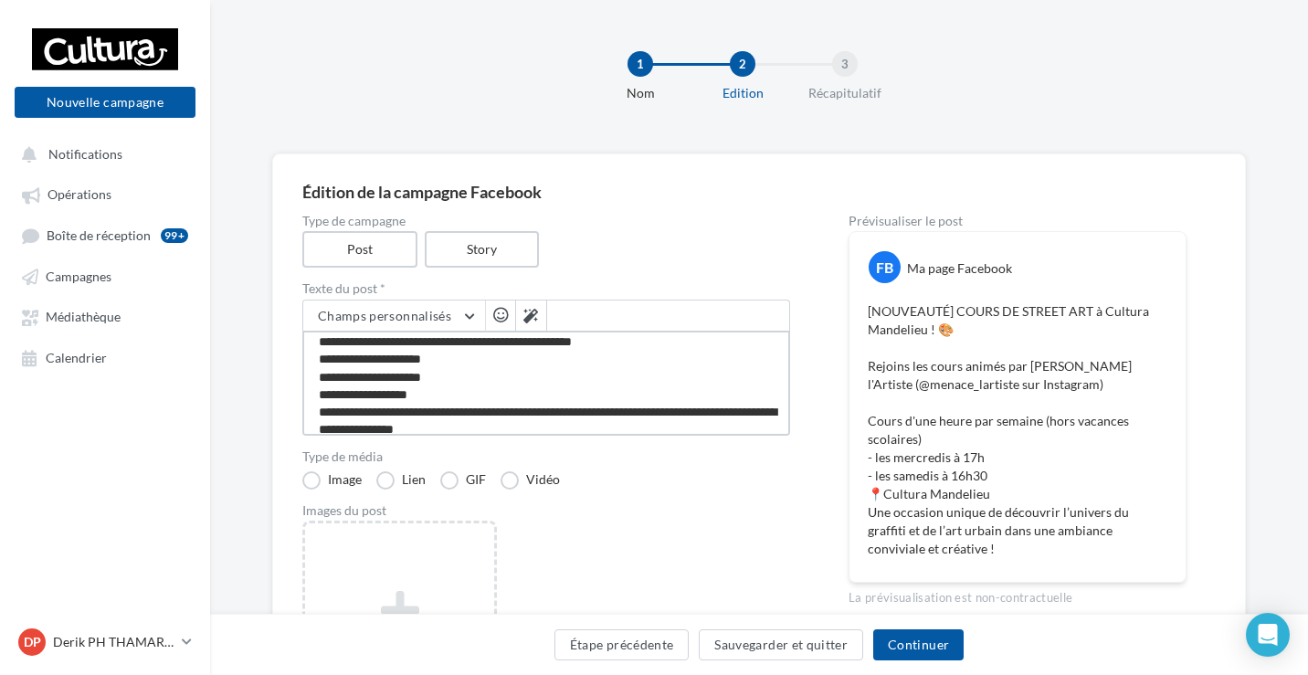
scroll to position [89, 0]
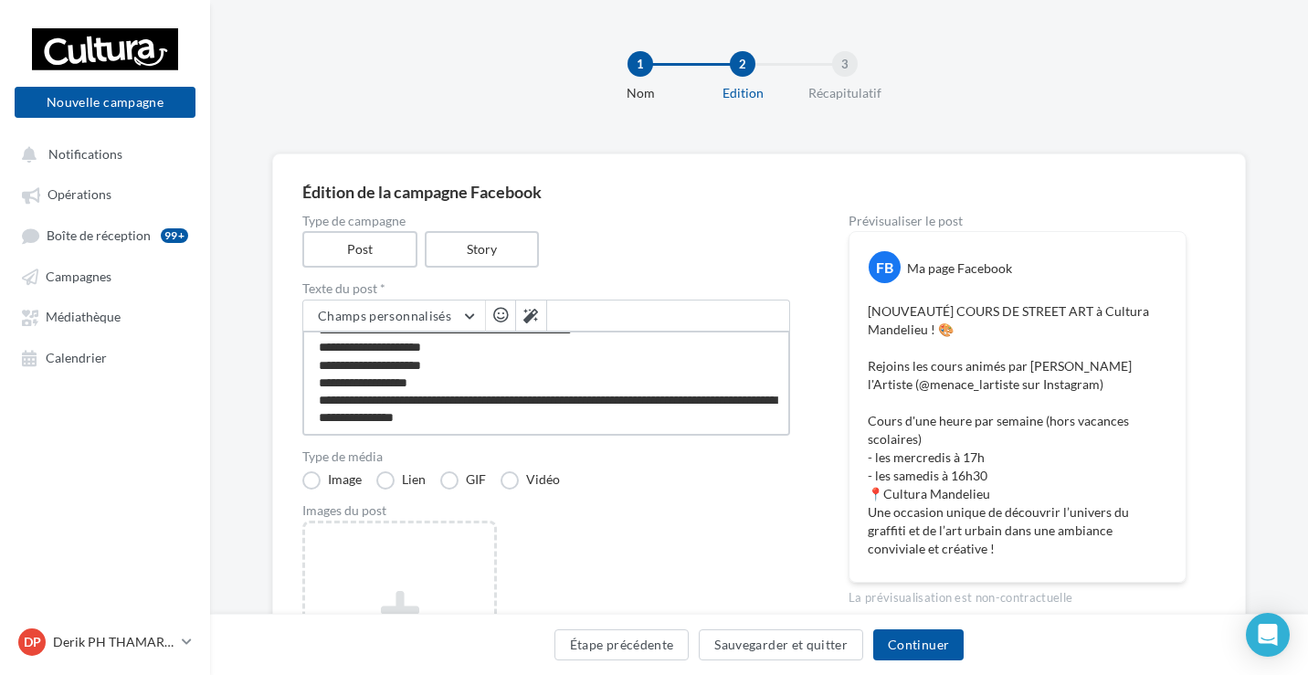
click at [481, 384] on textarea "**********" at bounding box center [546, 383] width 488 height 105
type textarea "**********"
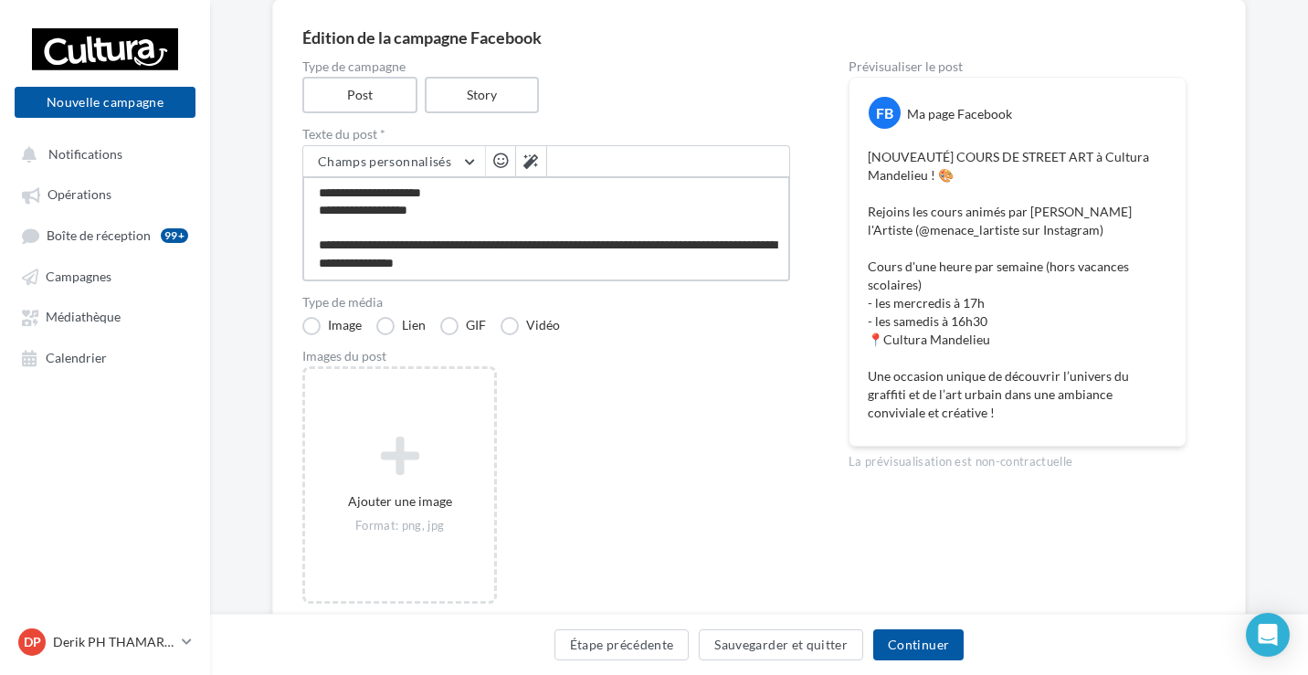
scroll to position [169, 0]
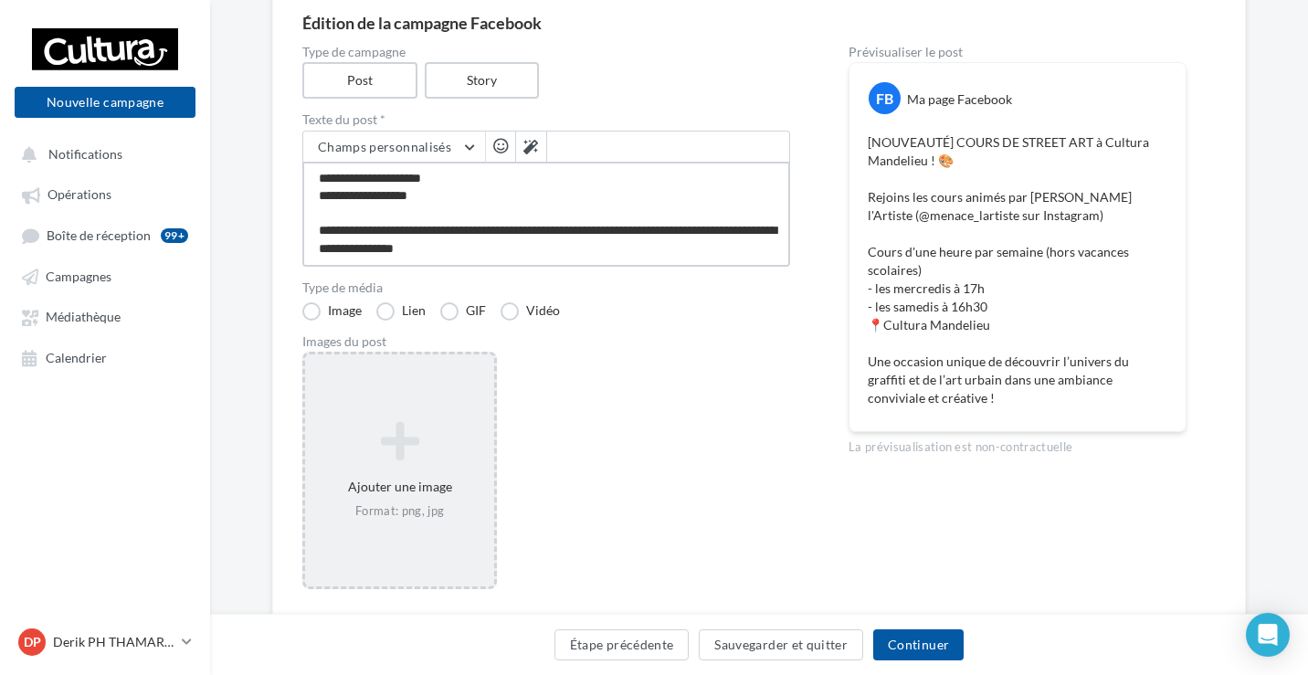
type textarea "**********"
click at [436, 457] on icon at bounding box center [399, 441] width 175 height 44
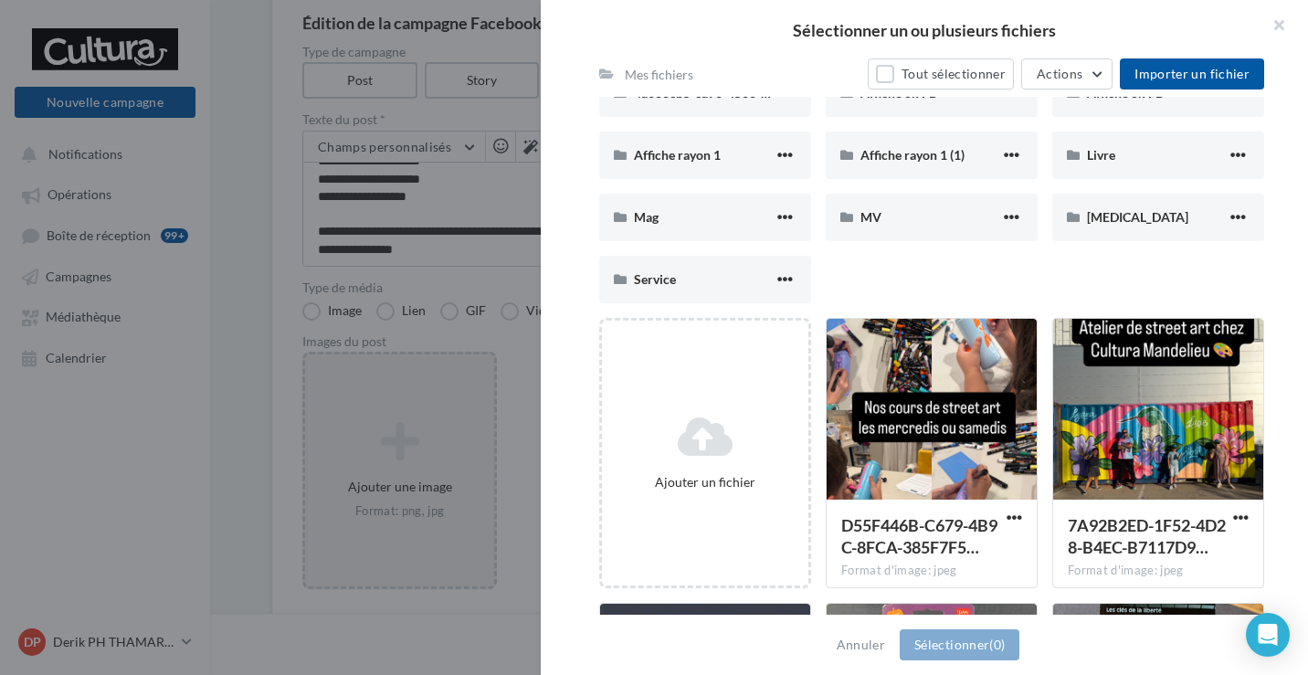
scroll to position [260, 0]
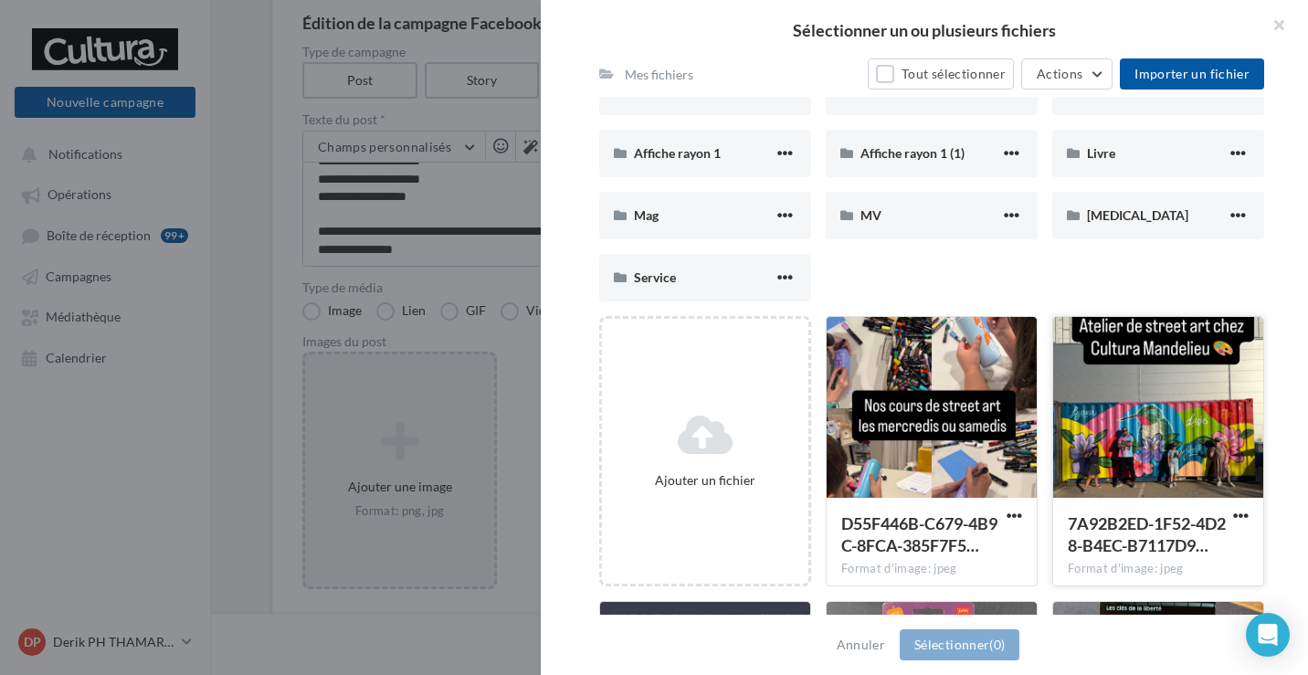
click at [1132, 473] on div at bounding box center [1158, 408] width 210 height 183
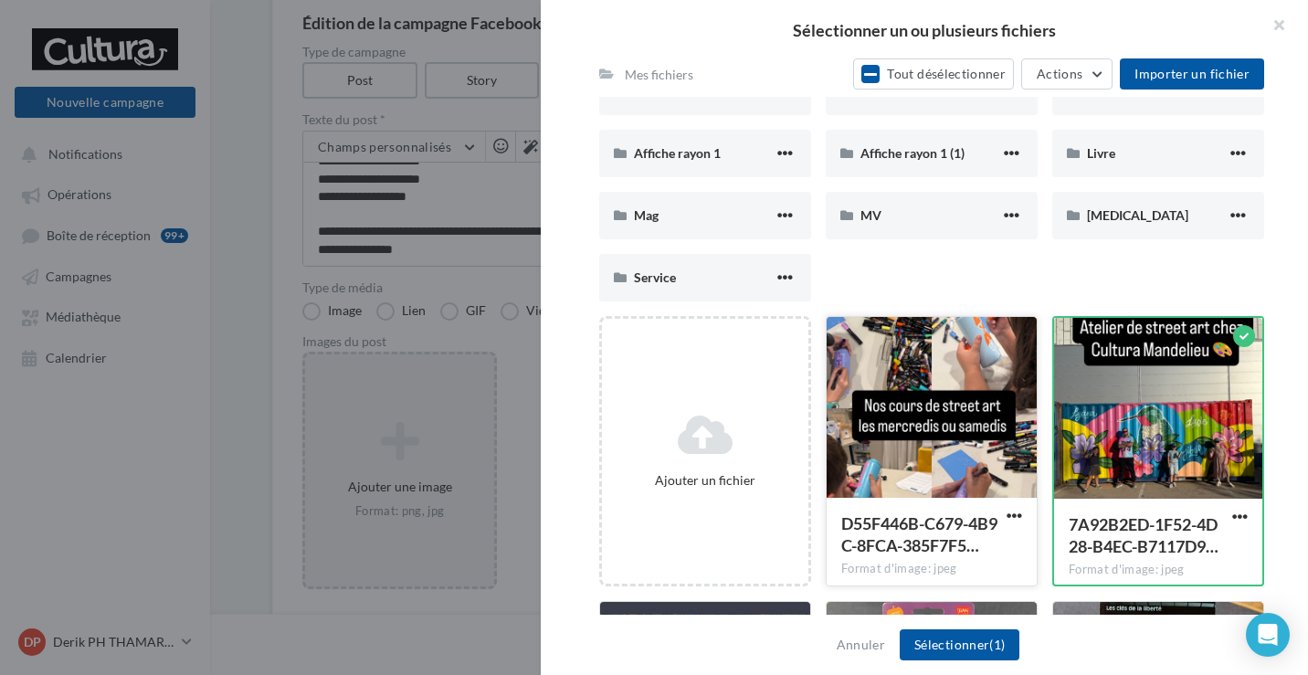
click at [968, 456] on div at bounding box center [932, 408] width 210 height 183
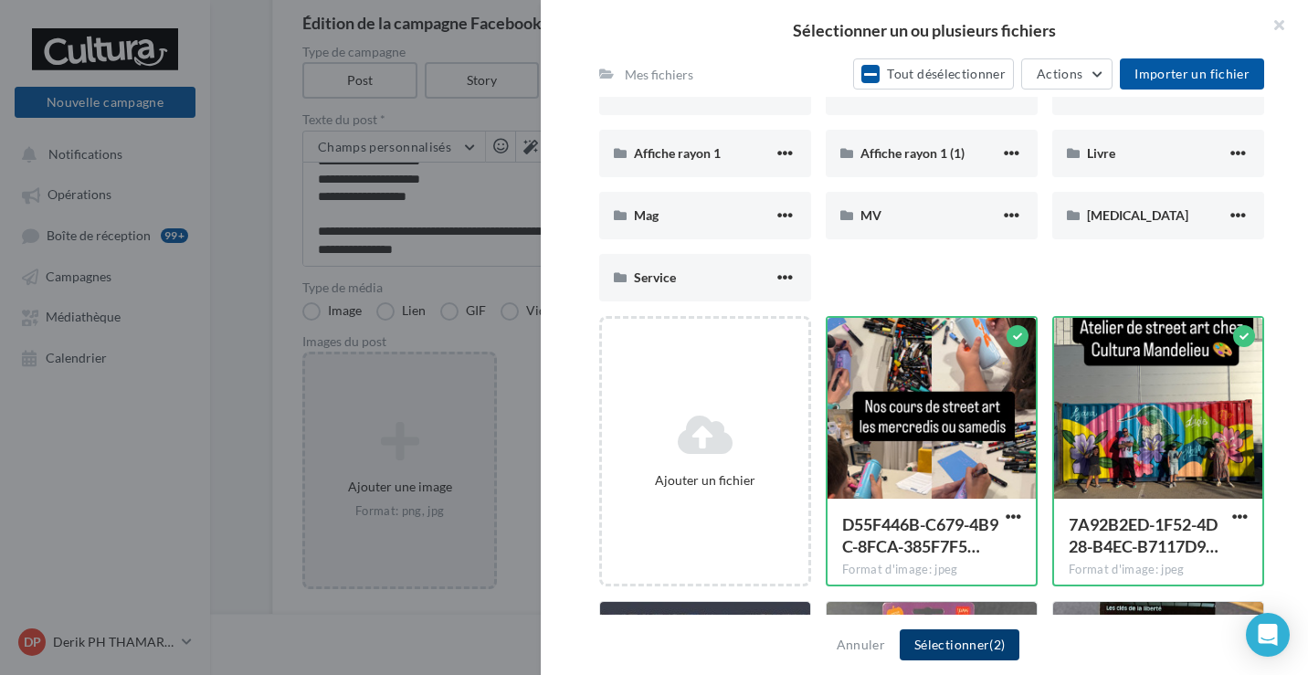
click at [930, 641] on button "Sélectionner (2)" at bounding box center [960, 645] width 120 height 31
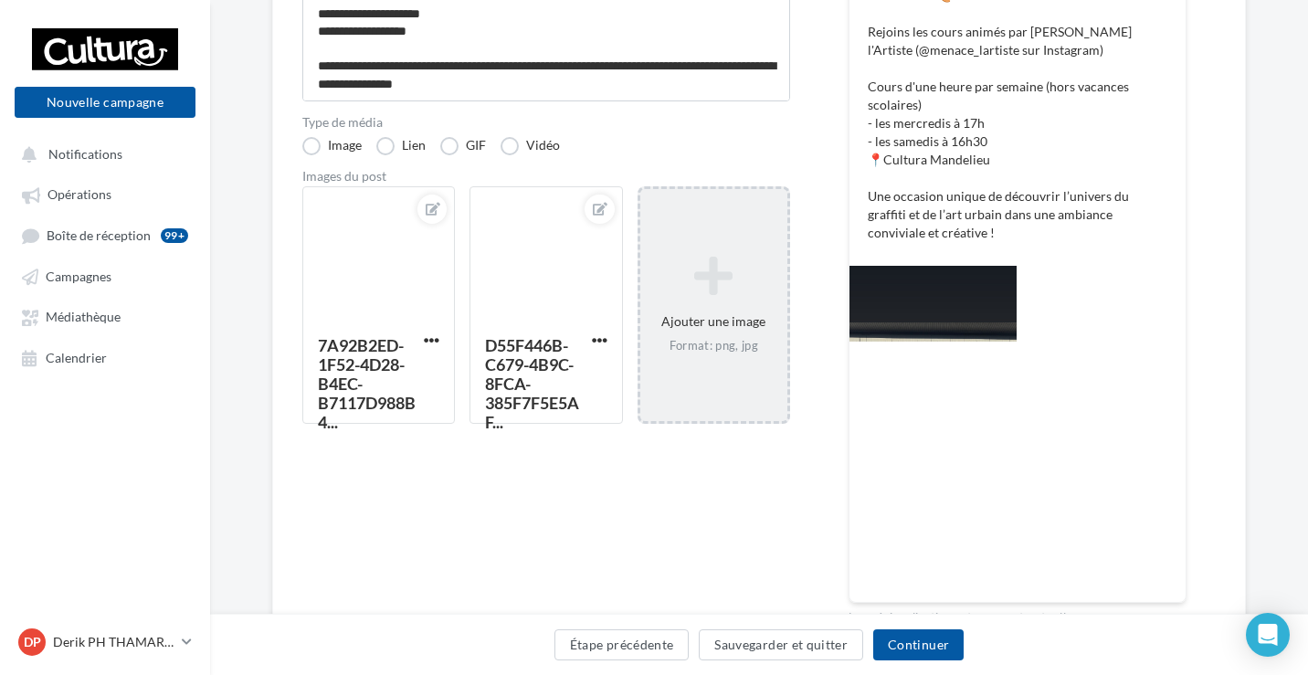
scroll to position [439, 0]
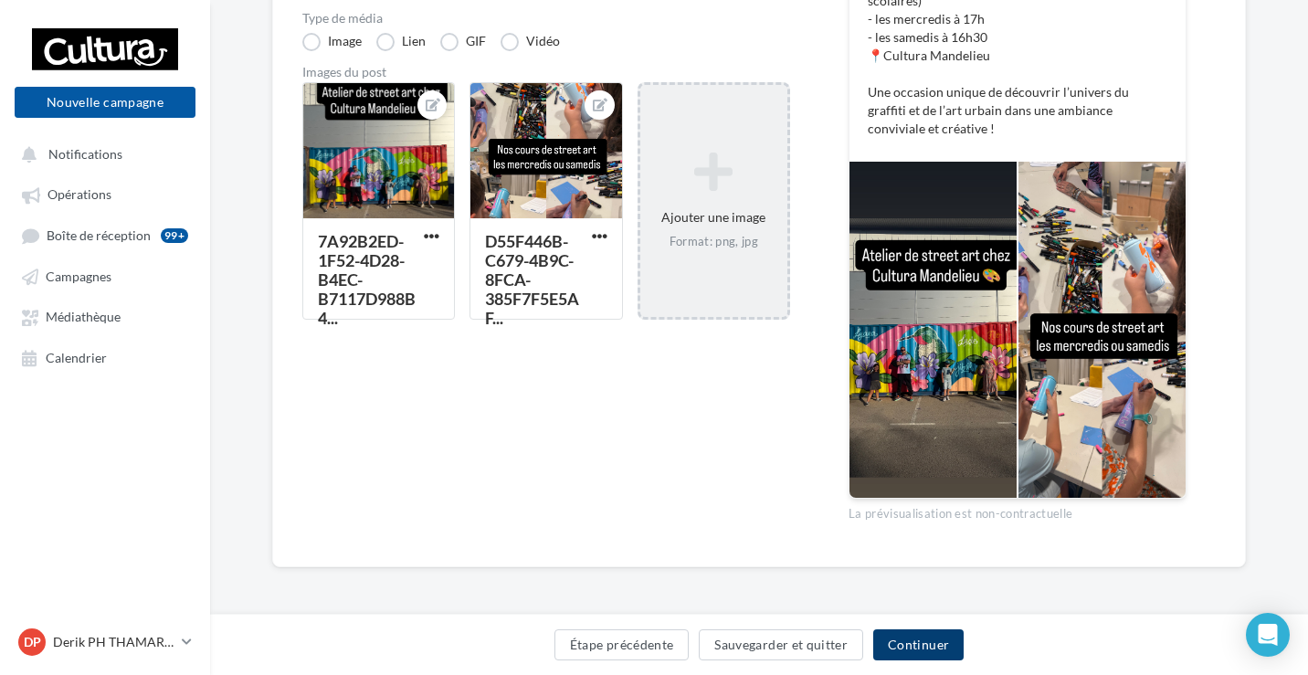
click at [914, 649] on button "Continuer" at bounding box center [918, 645] width 90 height 31
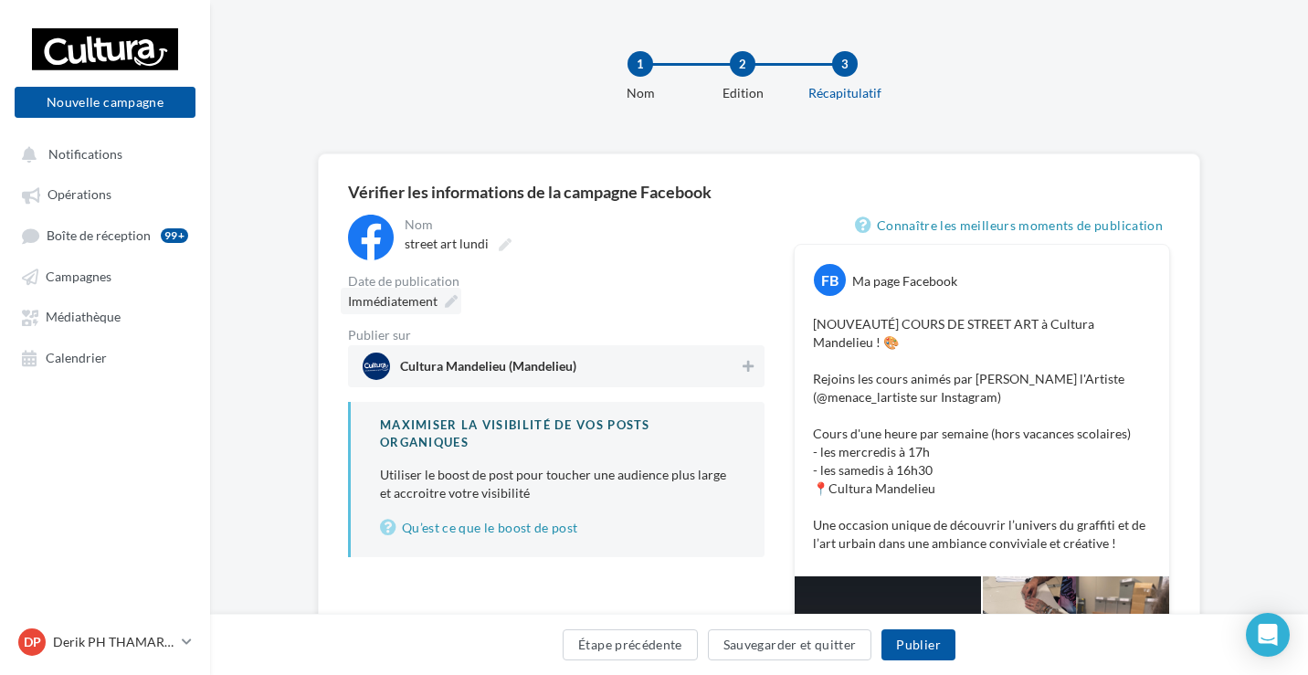
click at [446, 302] on icon at bounding box center [451, 301] width 13 height 13
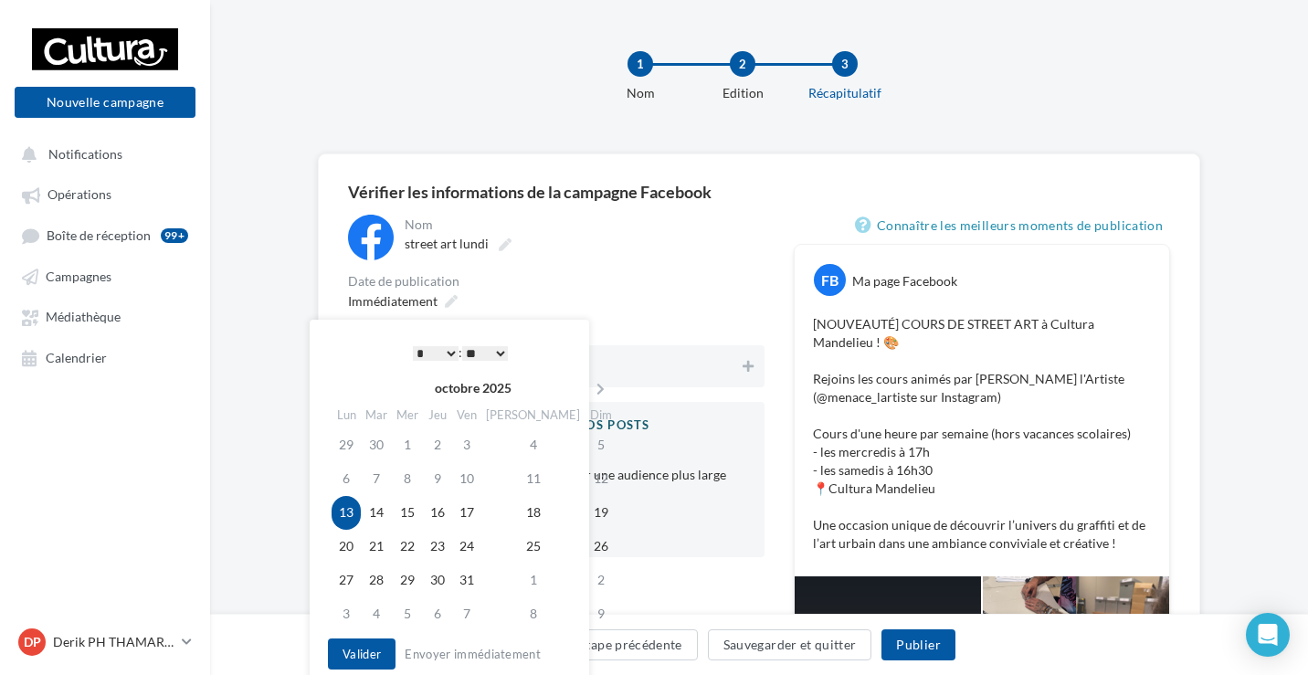
click at [339, 509] on td "13" at bounding box center [346, 513] width 29 height 34
click at [437, 353] on select "* * * * * * * * * * ** ** ** ** ** ** ** ** ** ** ** ** ** **" at bounding box center [436, 353] width 46 height 15
click at [367, 651] on button "Valider" at bounding box center [362, 654] width 68 height 31
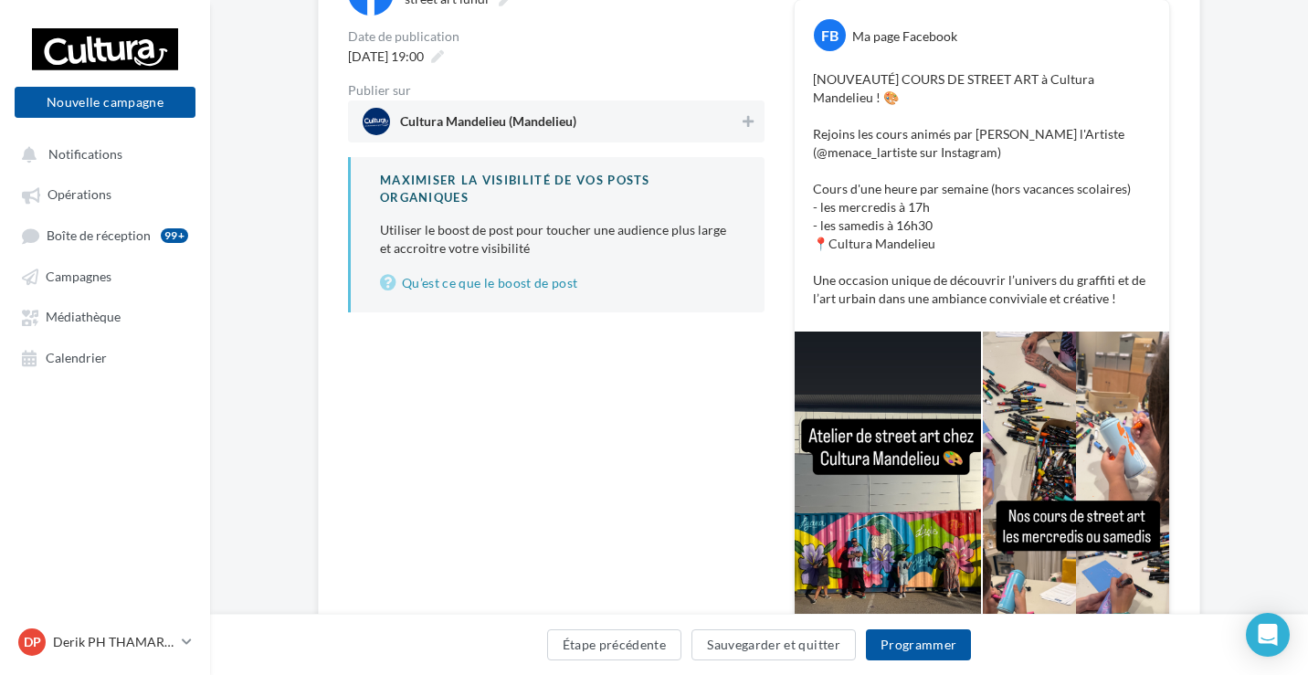
scroll to position [249, 0]
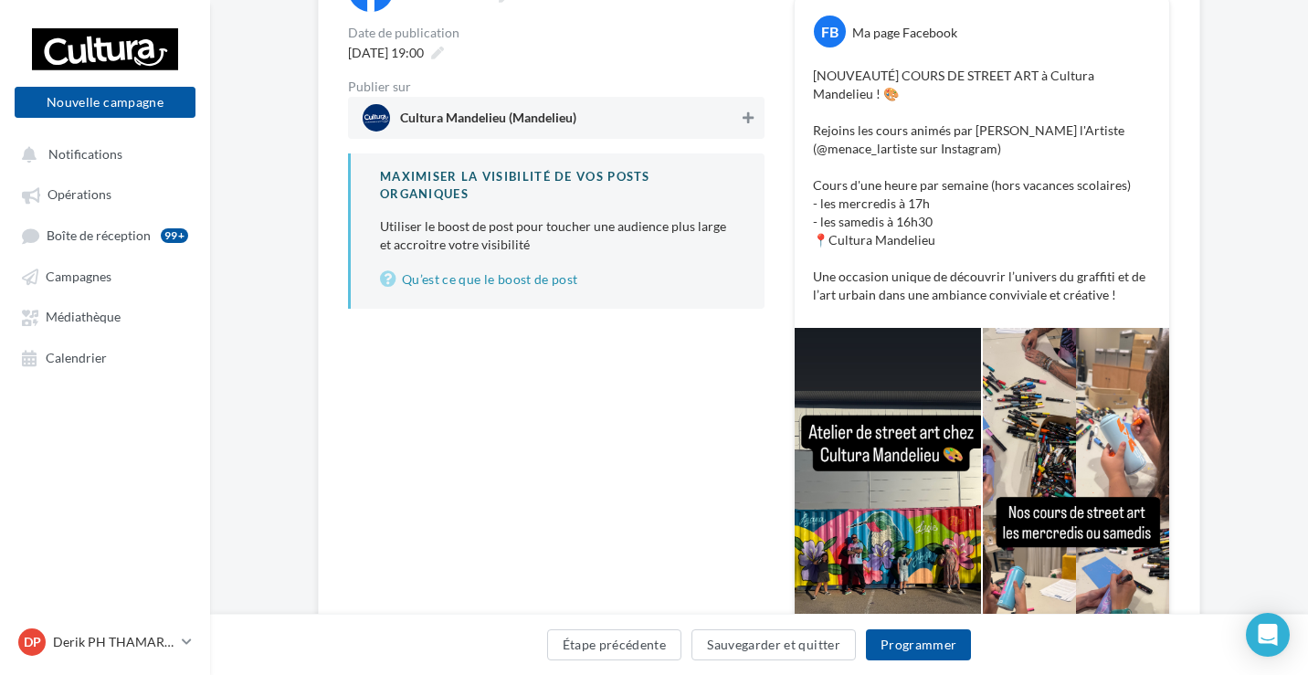
click at [746, 116] on icon at bounding box center [748, 117] width 11 height 13
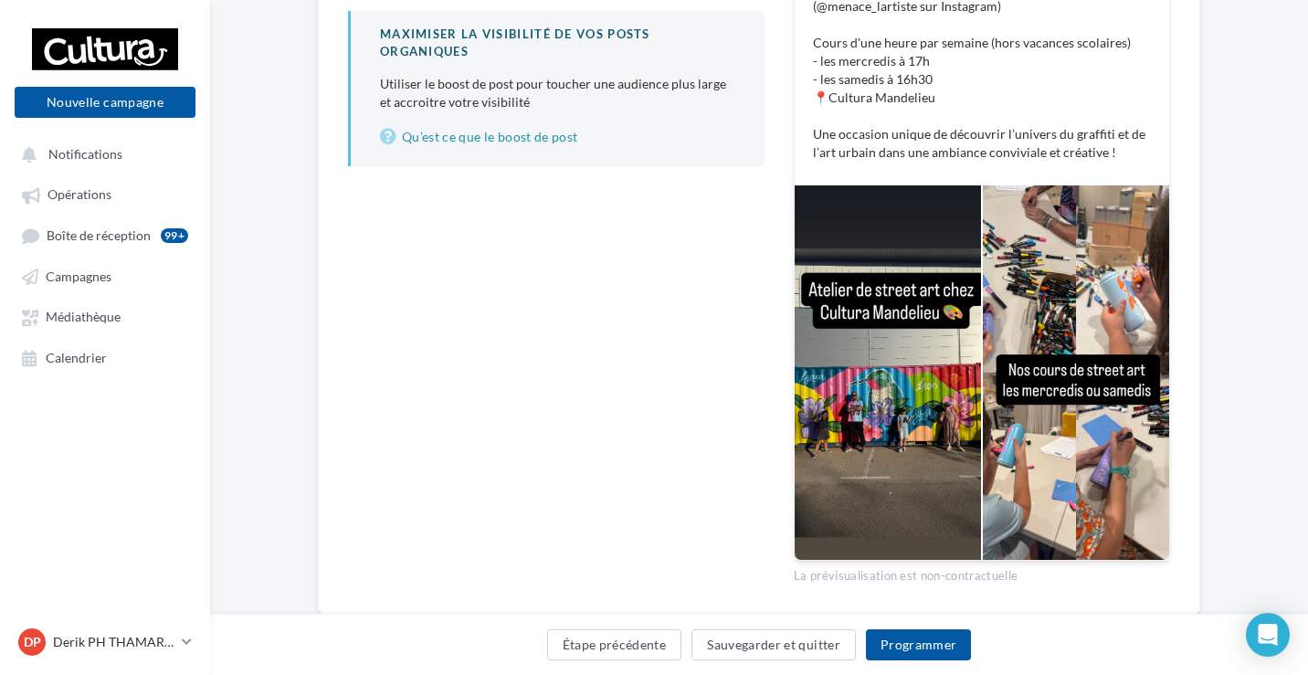
scroll to position [439, 0]
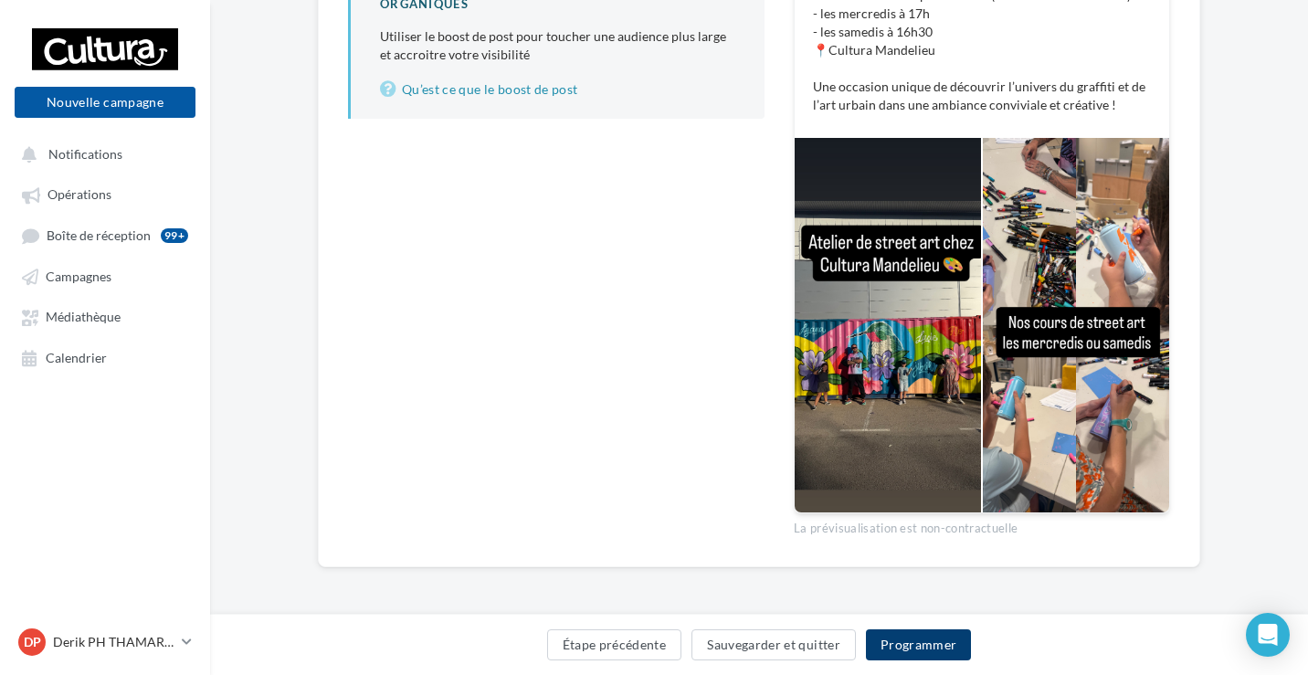
click at [904, 647] on button "Programmer" at bounding box center [919, 645] width 106 height 31
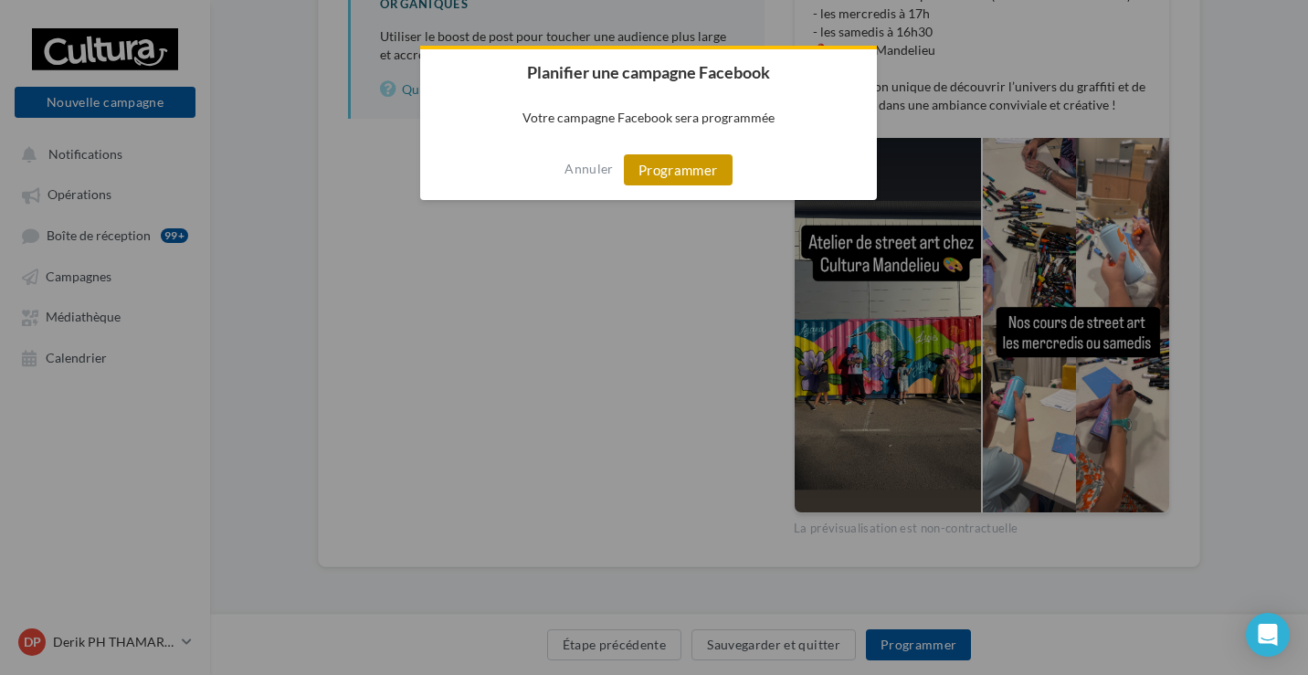
click at [694, 165] on button "Programmer" at bounding box center [678, 169] width 109 height 31
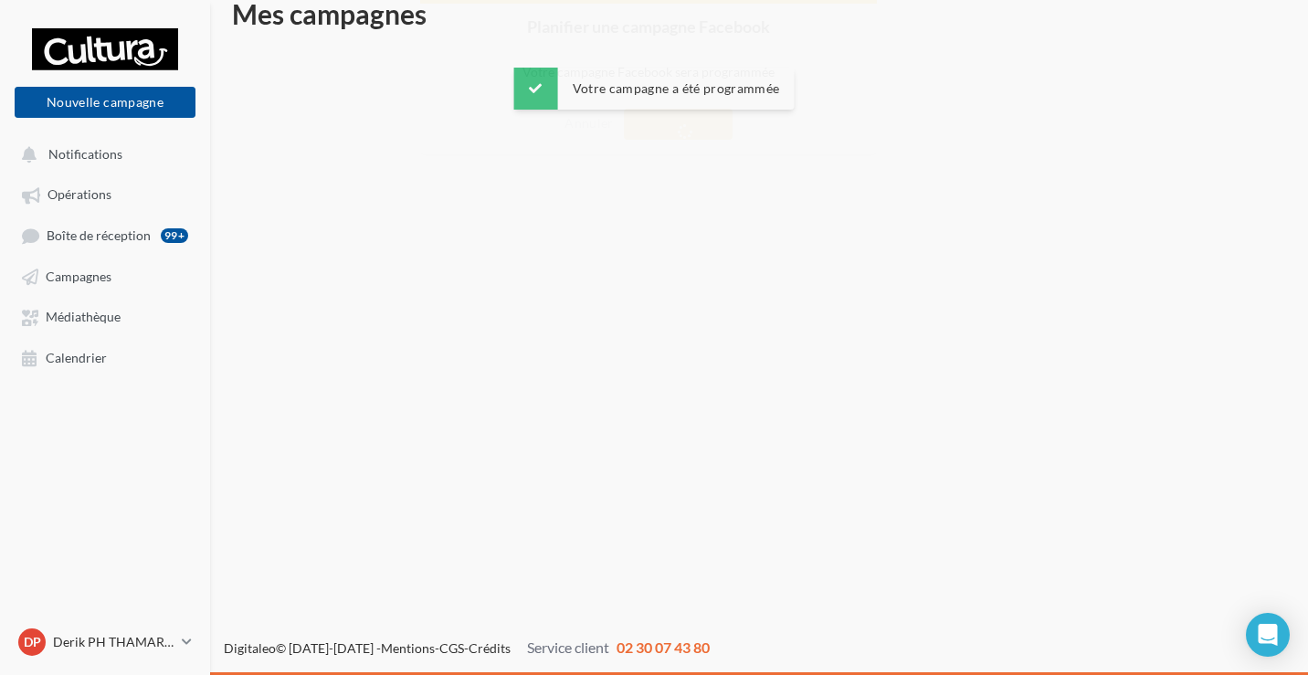
scroll to position [29, 0]
